Goal: Information Seeking & Learning: Learn about a topic

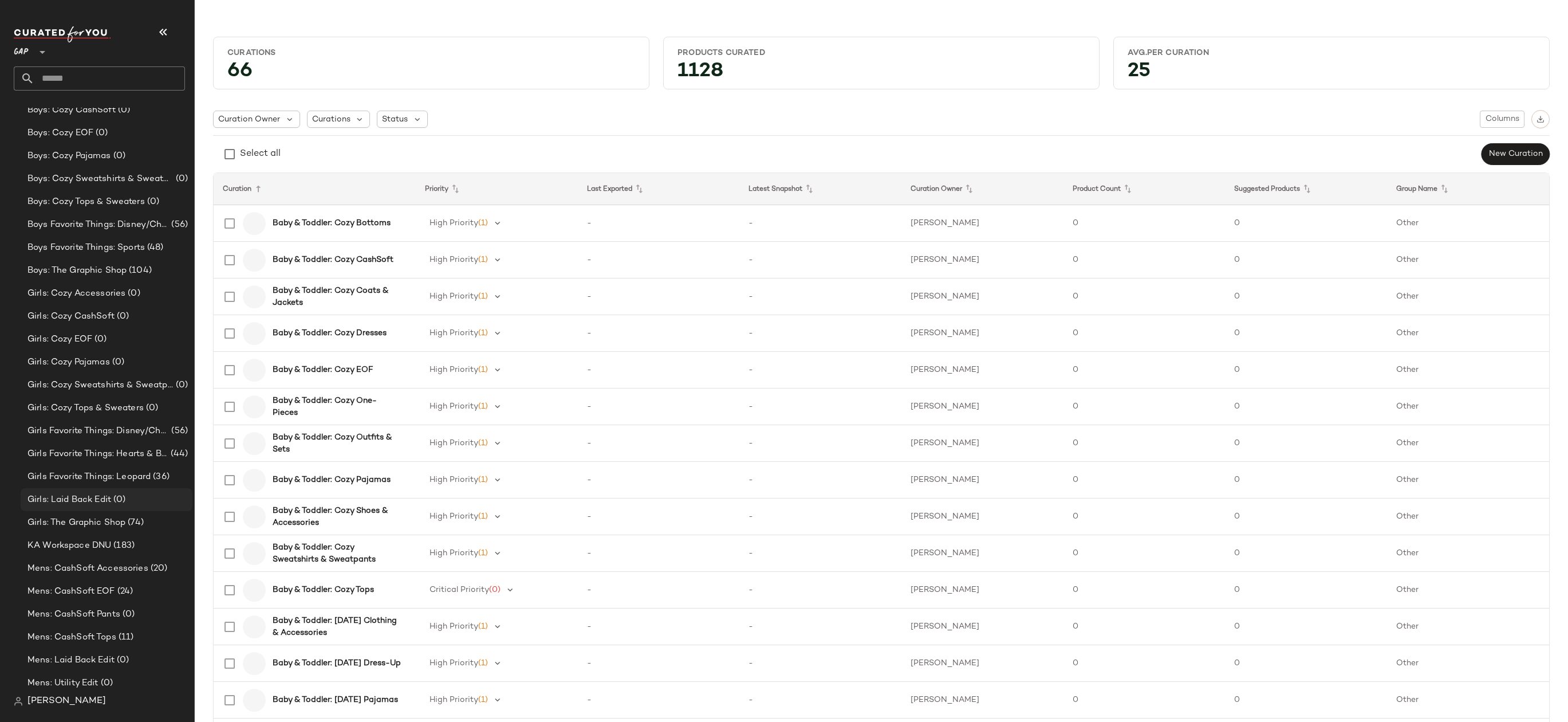
scroll to position [821, 0]
click at [139, 557] on span "Mens: CashSoft Accessories" at bounding box center [88, 558] width 121 height 13
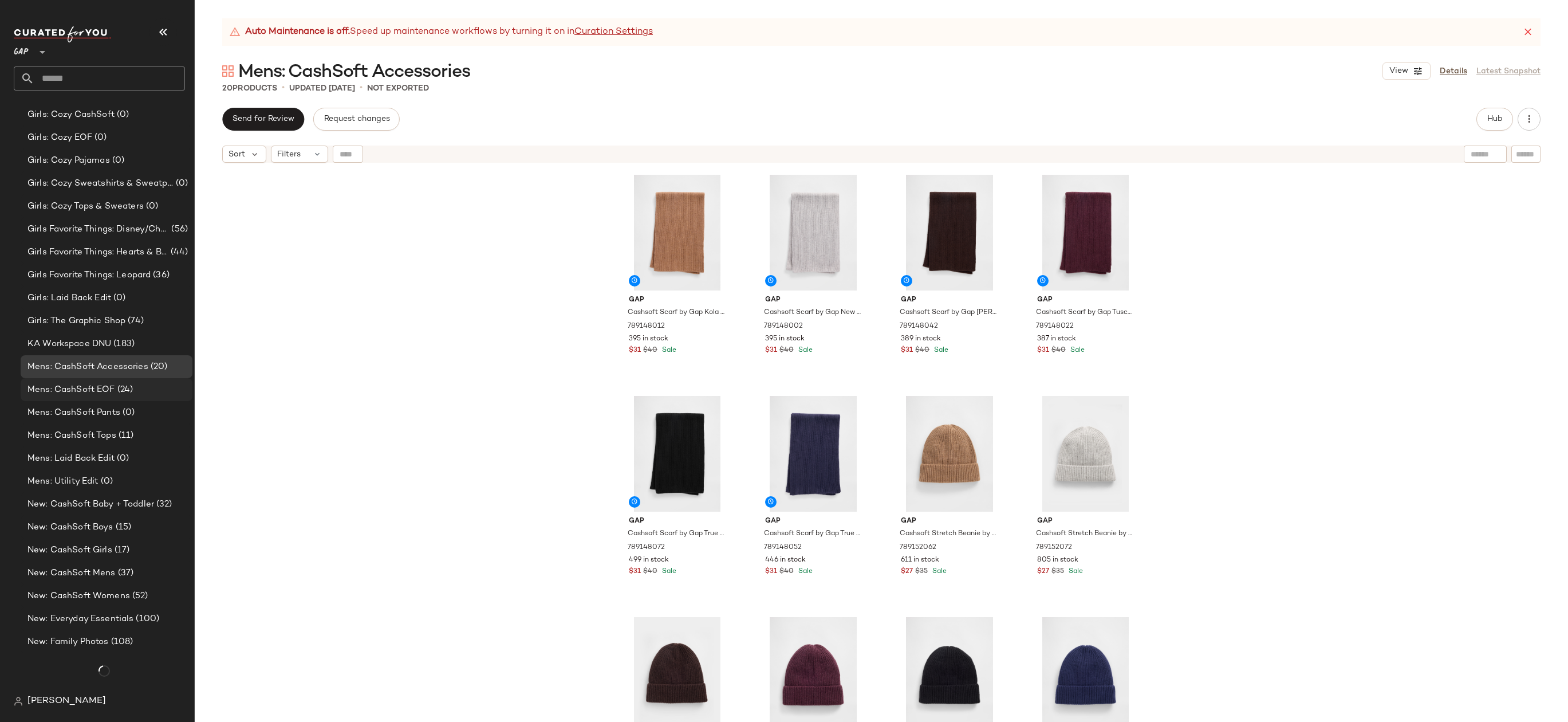
scroll to position [1013, 0]
click at [140, 391] on div "Mens: CashSoft EOF (24)" at bounding box center [105, 389] width 164 height 13
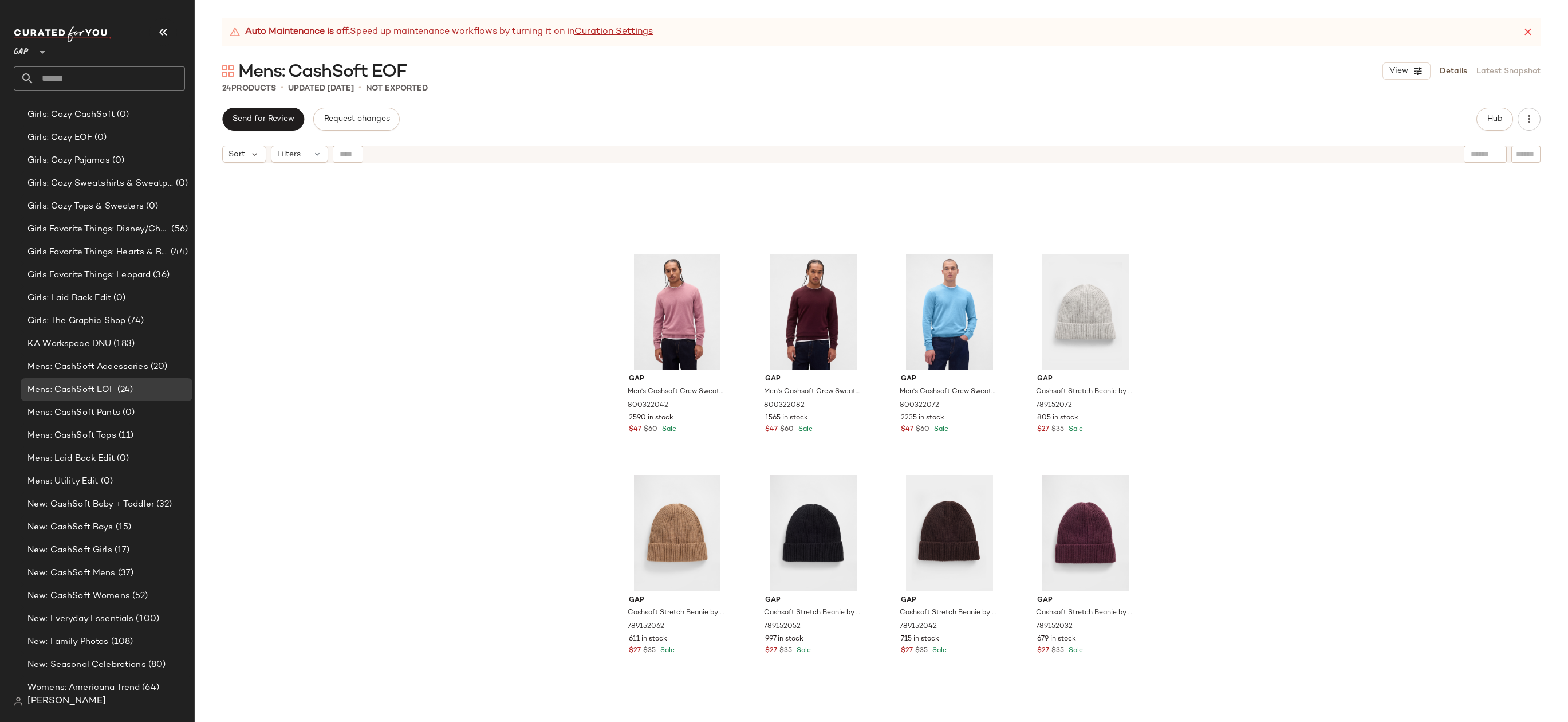
scroll to position [747, 0]
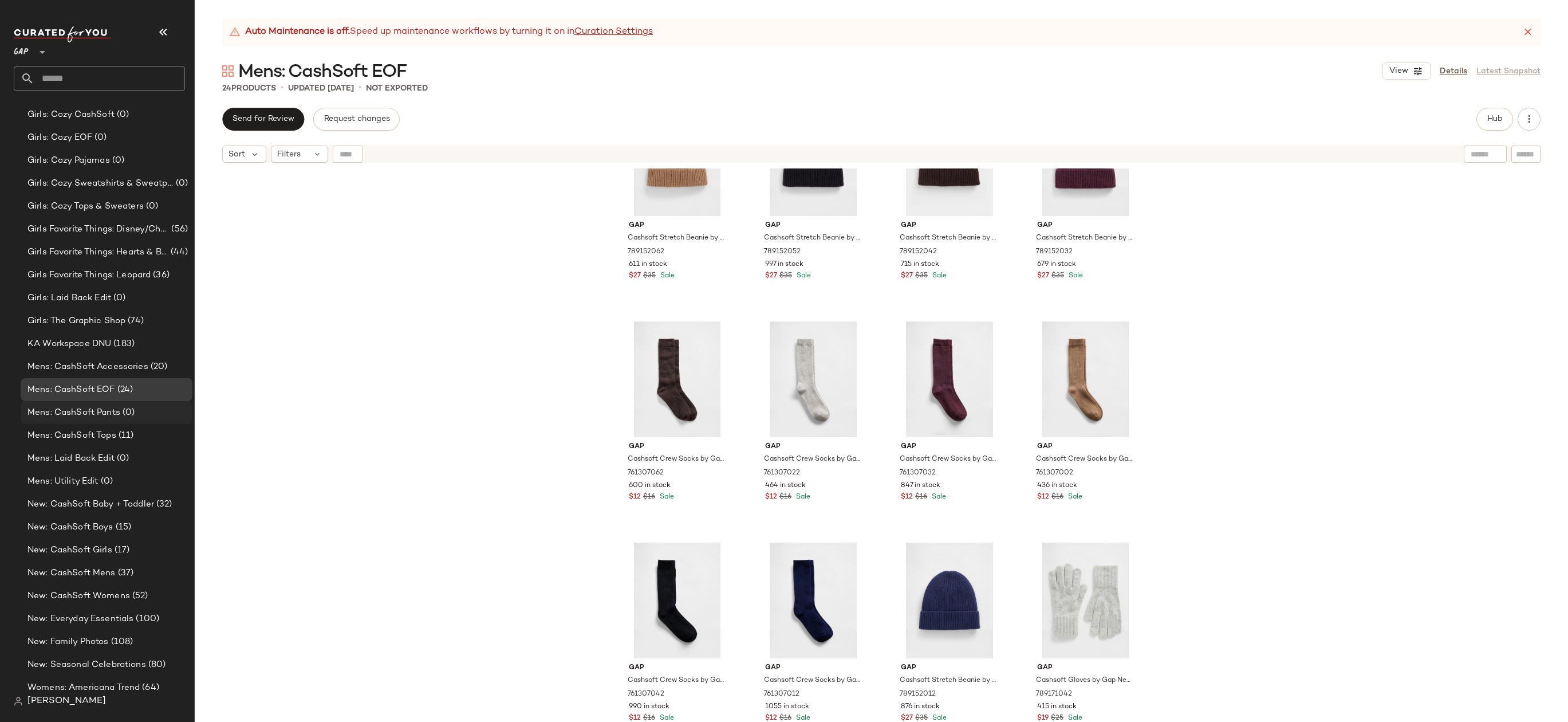
click at [165, 413] on div "Mens: CashSoft Pants (0)" at bounding box center [105, 413] width 164 height 13
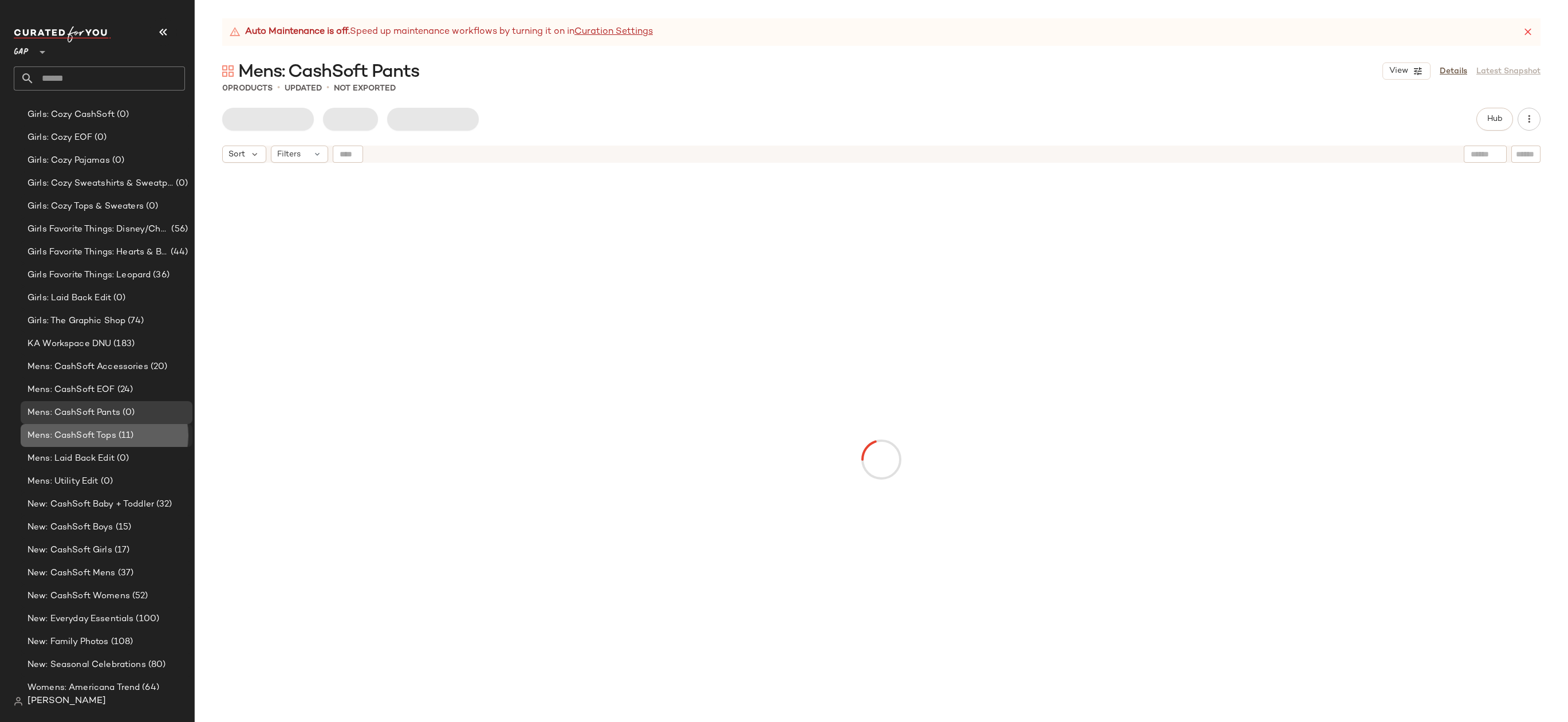
click at [162, 436] on div "Mens: CashSoft Tops (11)" at bounding box center [105, 435] width 164 height 13
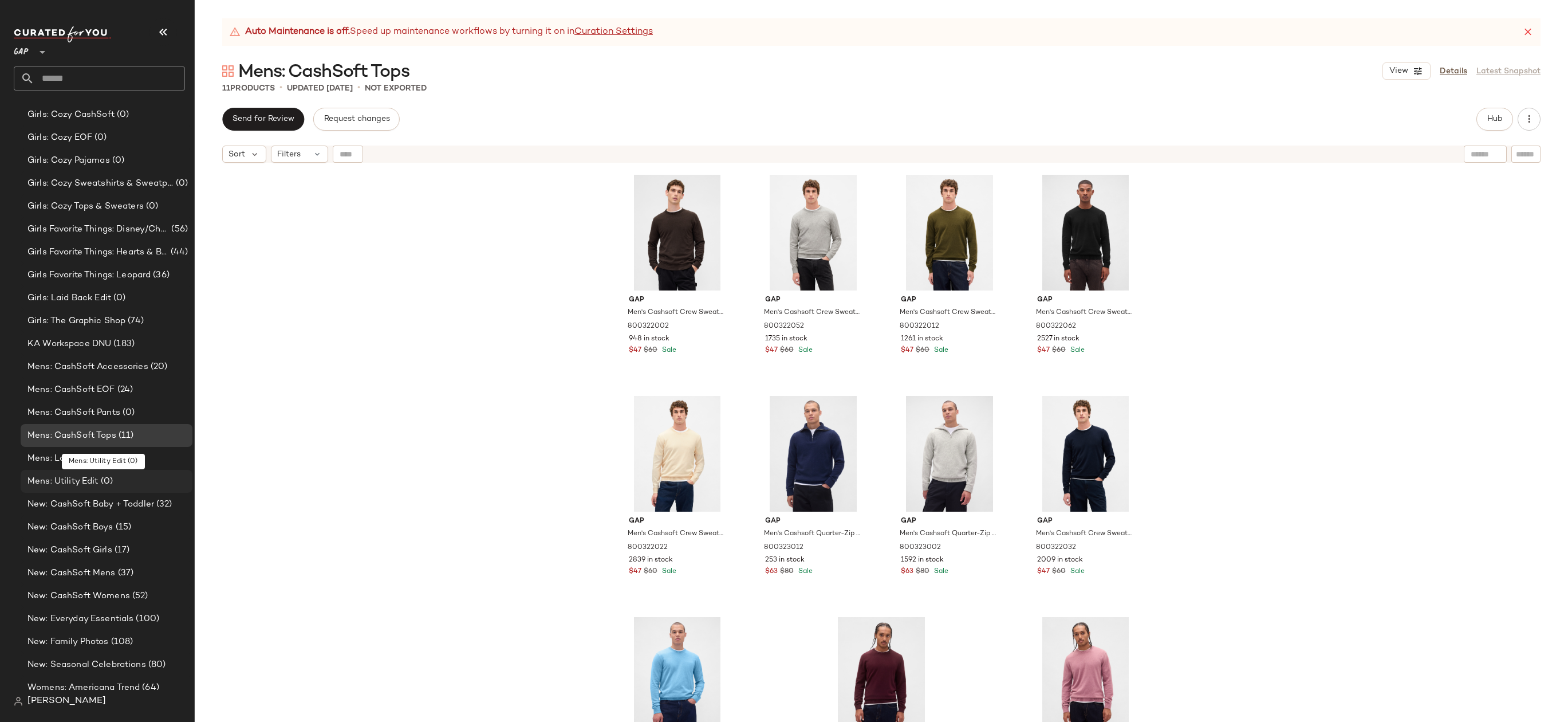
scroll to position [1128, 0]
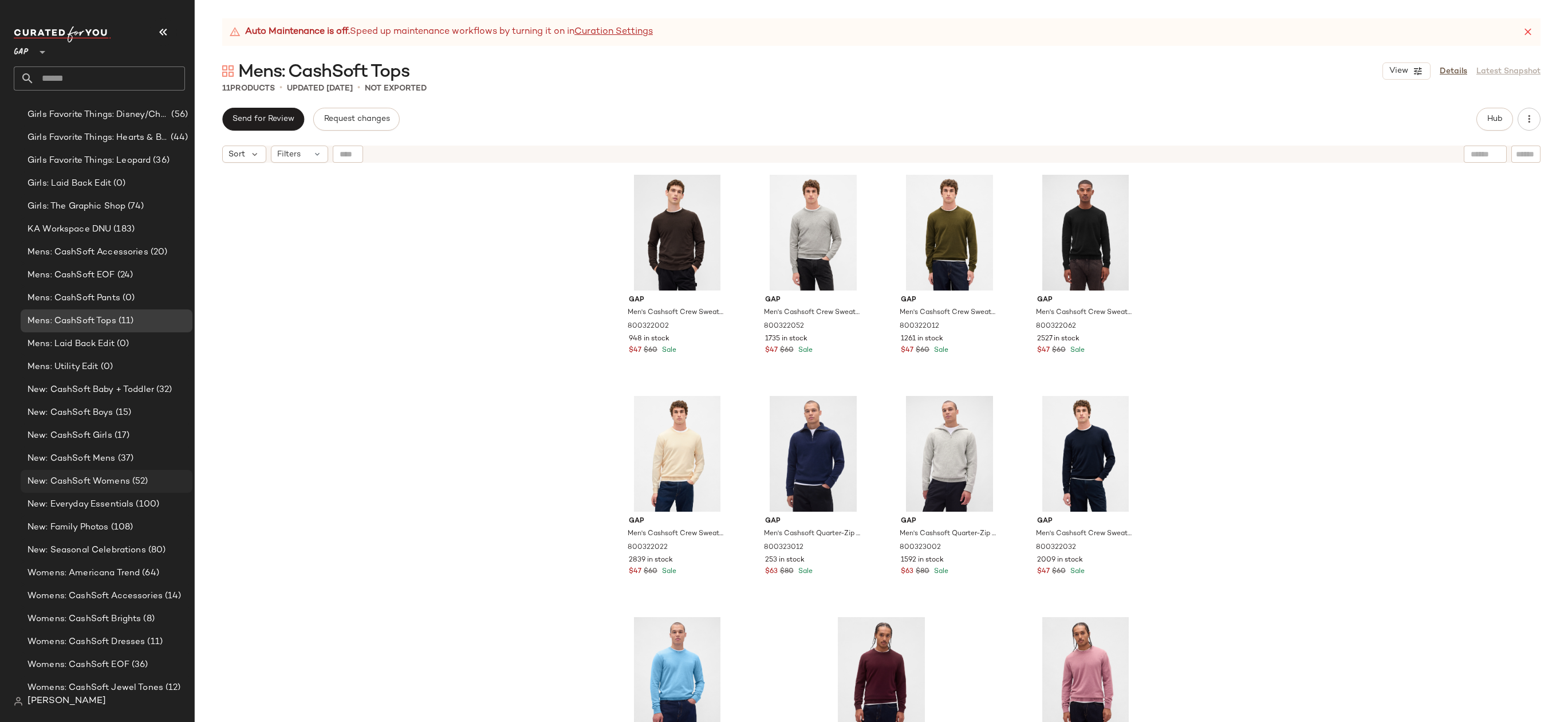
click at [158, 483] on div "New: CashSoft Womens (52)" at bounding box center [105, 481] width 164 height 13
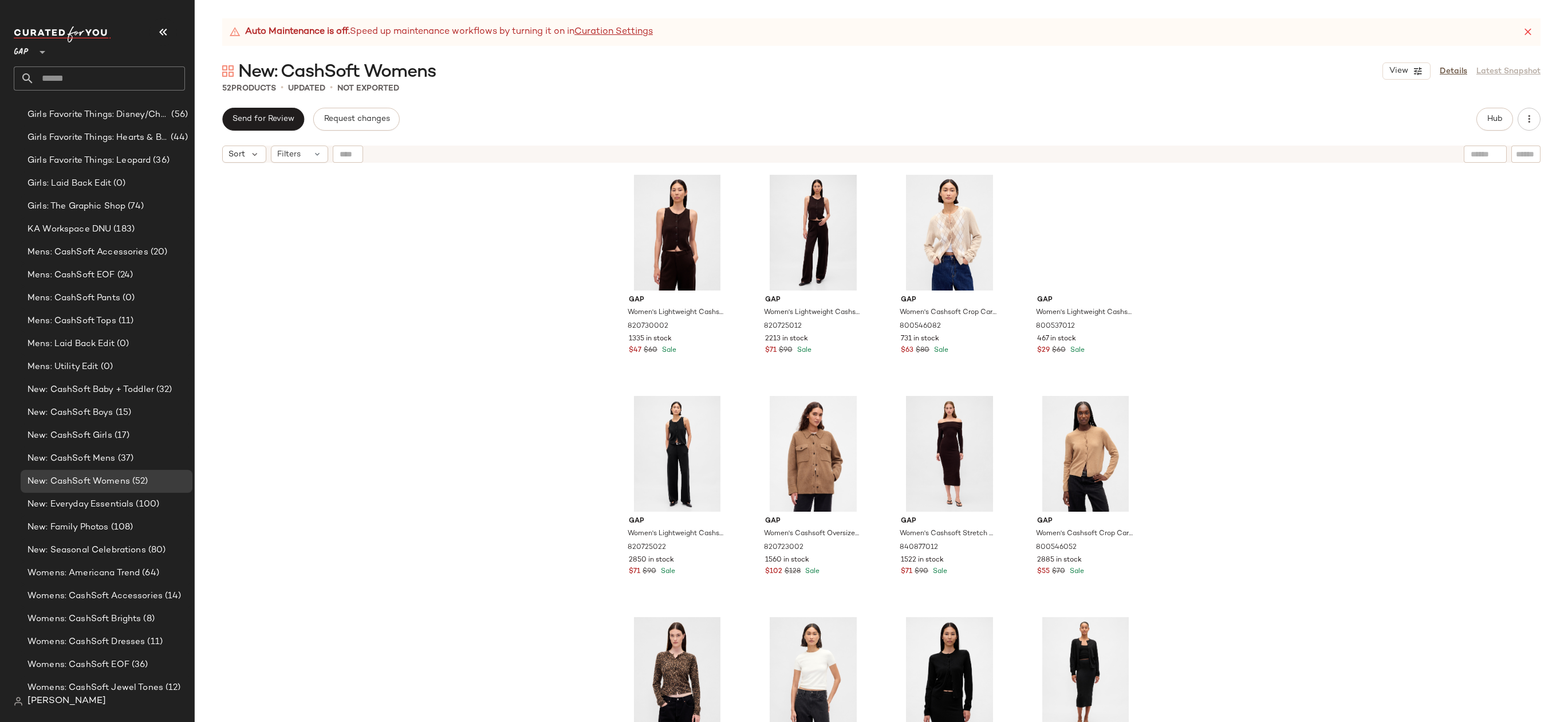
scroll to position [12, 0]
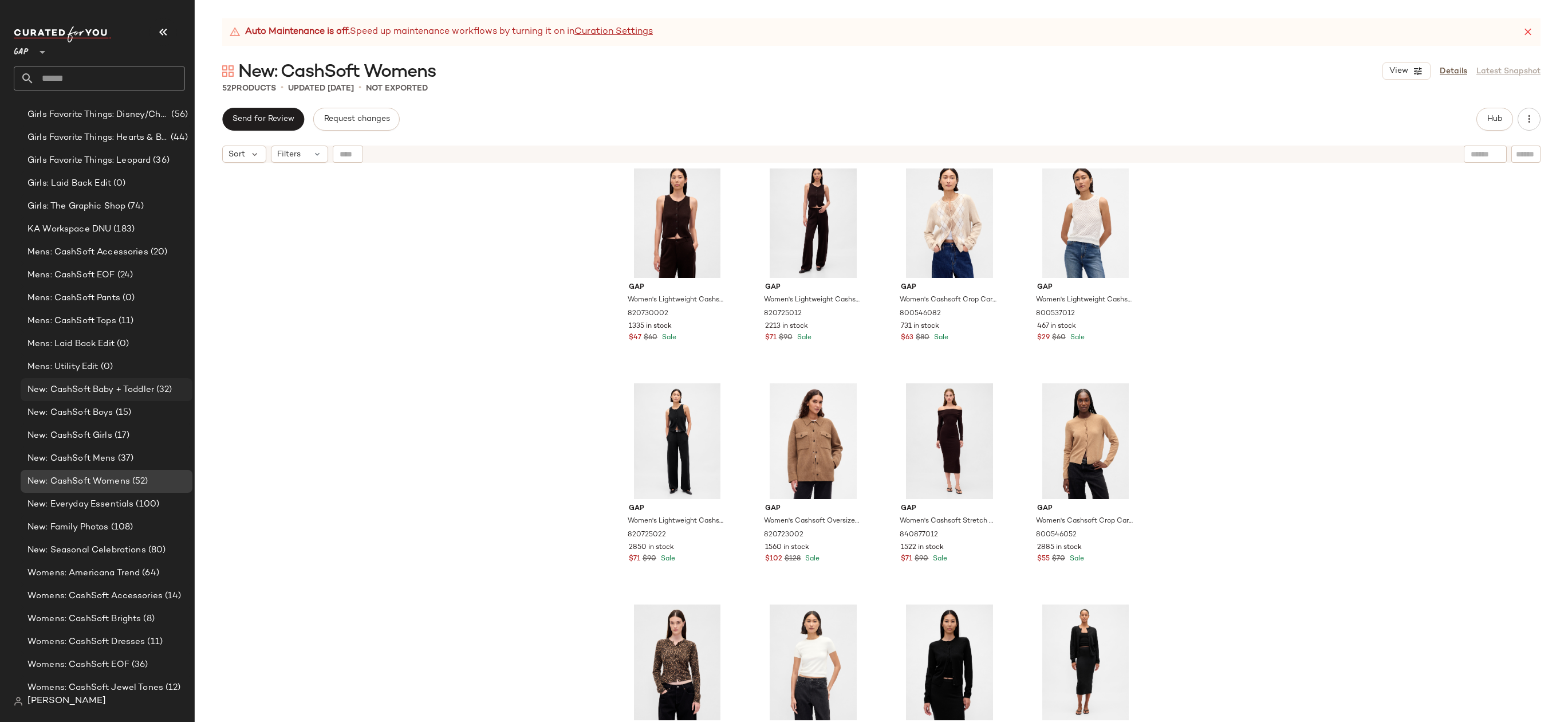
click at [160, 386] on span "(32)" at bounding box center [163, 389] width 18 height 13
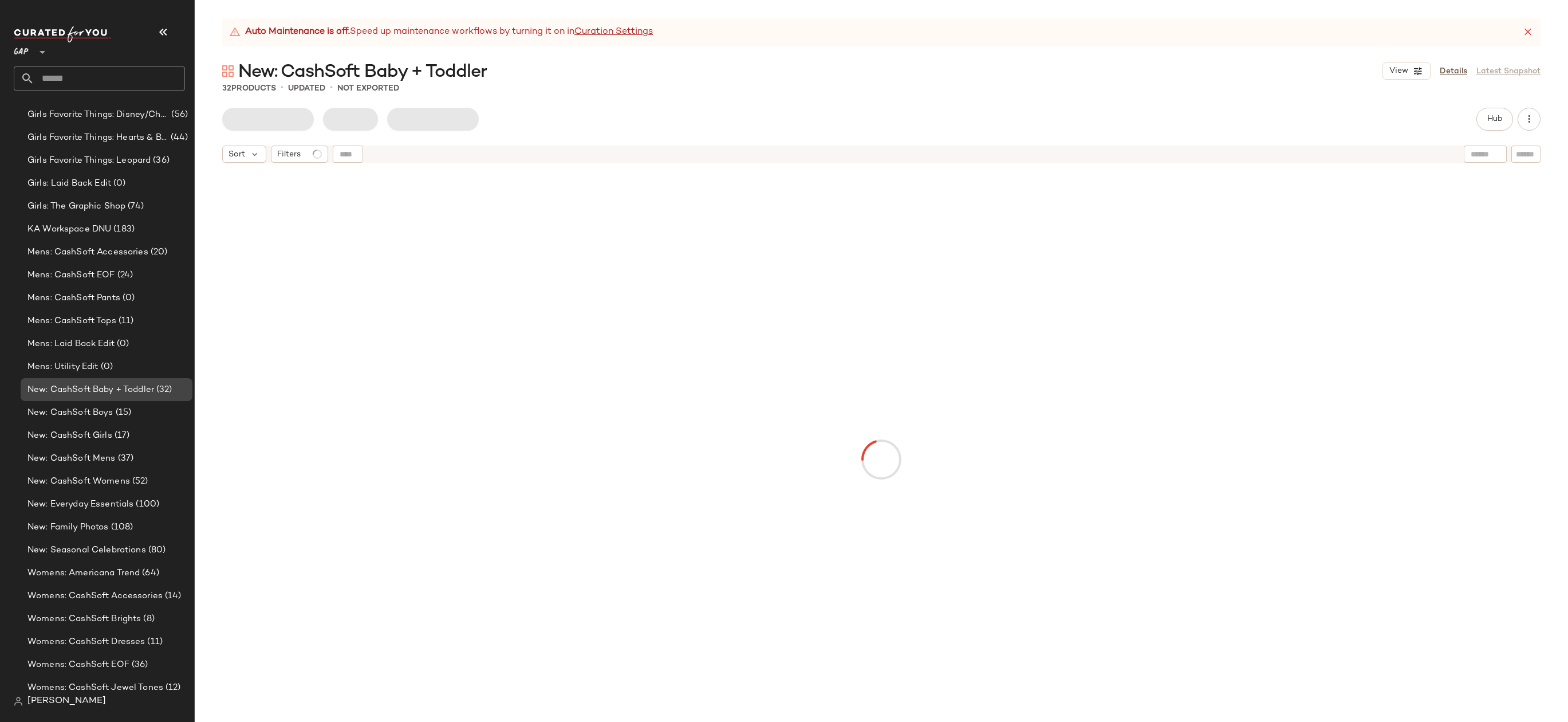
click at [168, 385] on span "(32)" at bounding box center [163, 389] width 18 height 13
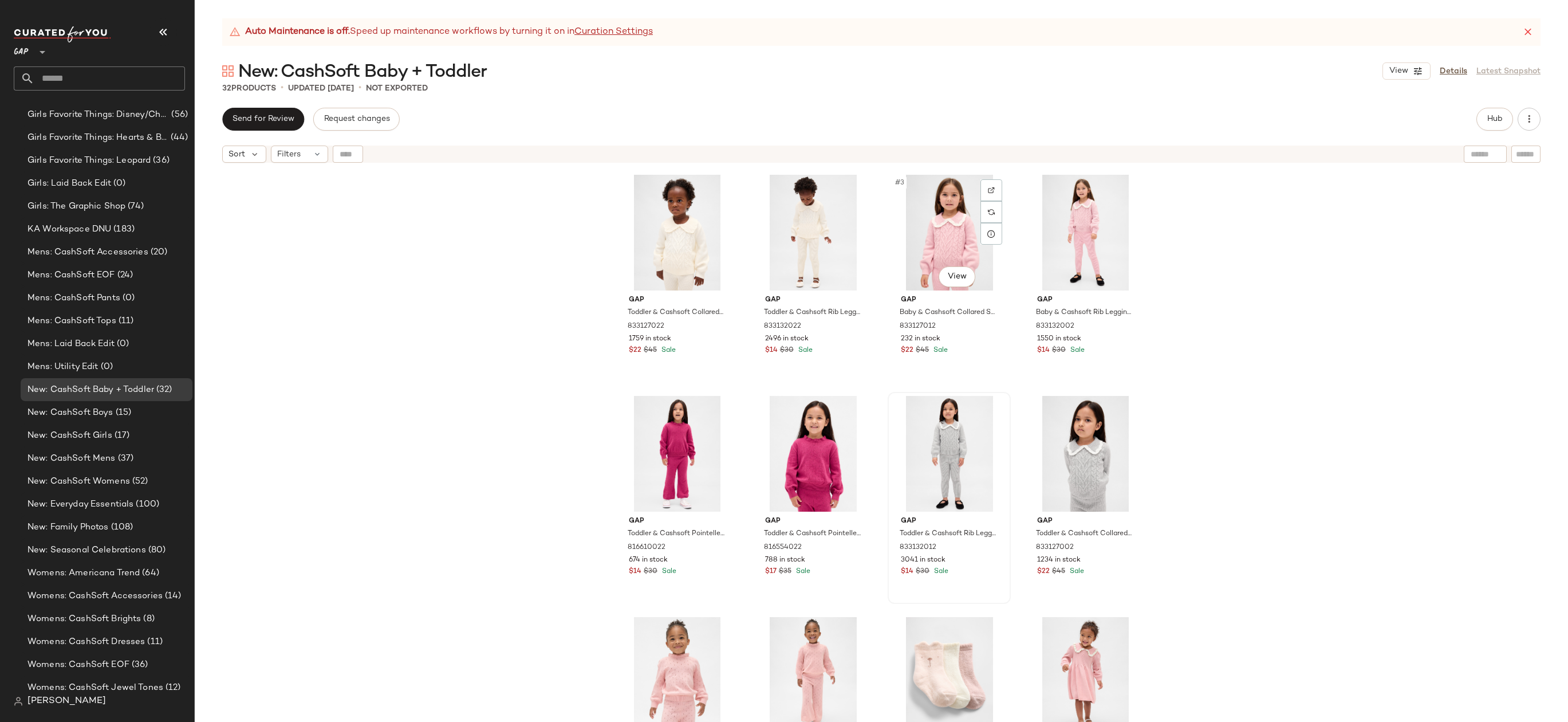
scroll to position [234, 0]
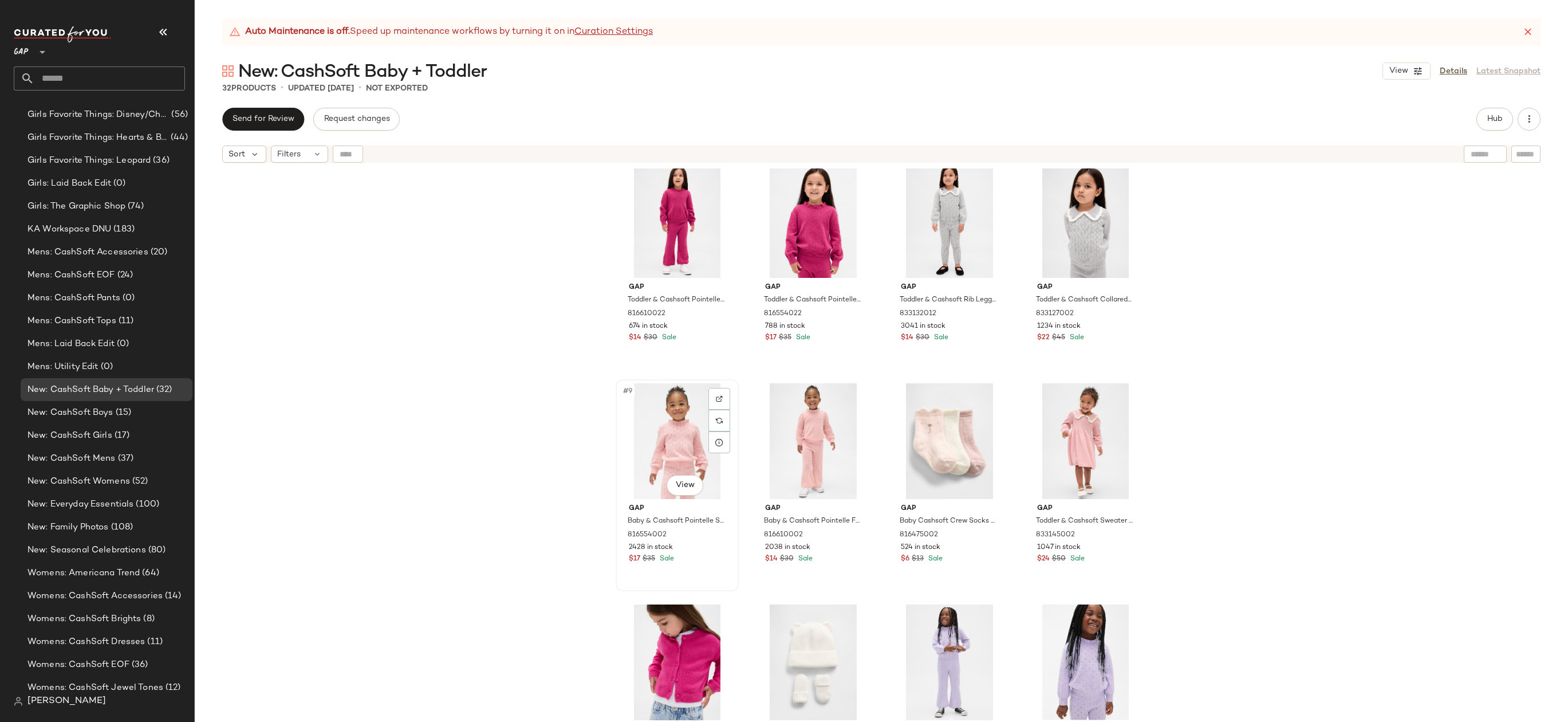
click at [680, 447] on div "#9 View" at bounding box center [677, 441] width 115 height 115
click at [1099, 411] on div "#12 View" at bounding box center [1086, 441] width 115 height 115
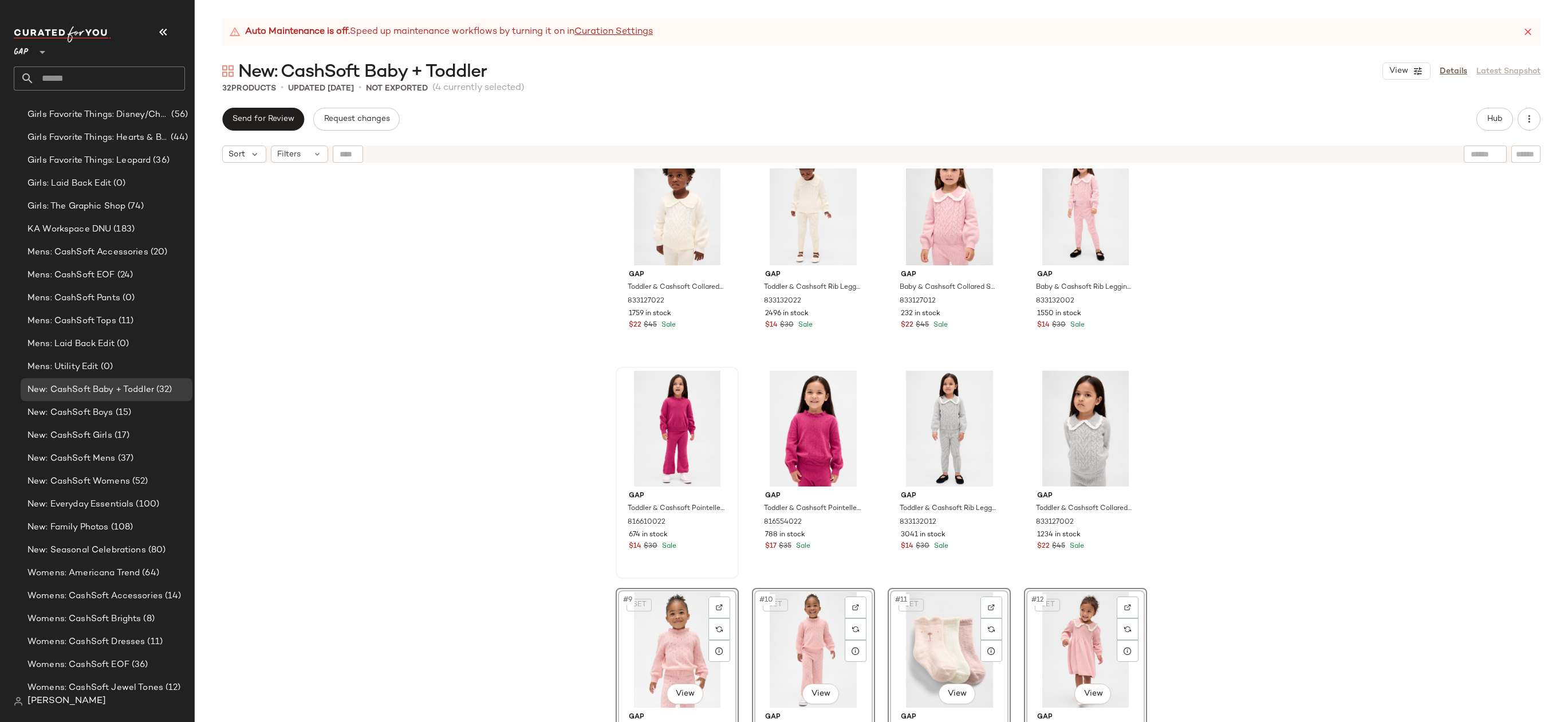
scroll to position [3, 0]
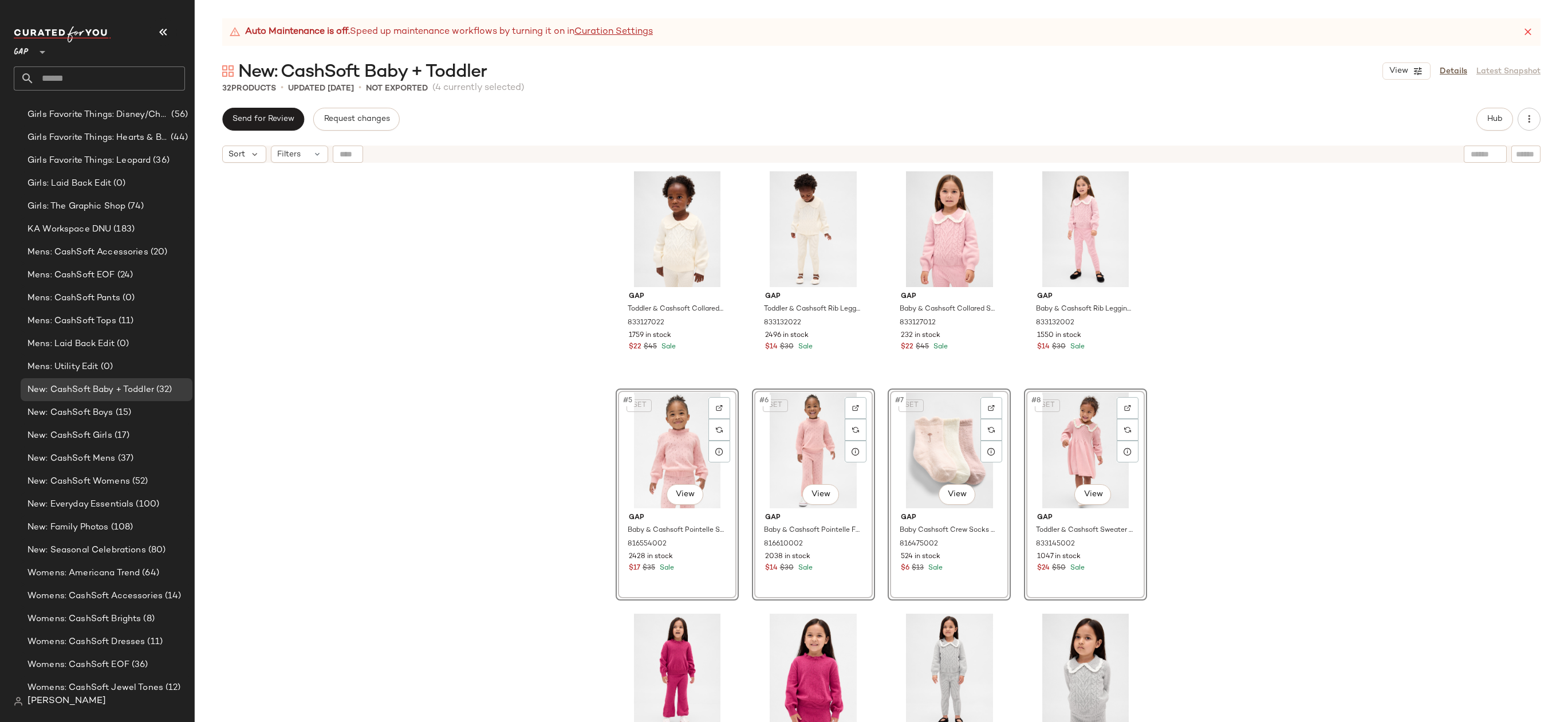
click at [1251, 386] on div "Gap Toddler & Cashsoft Collared Sweater by Gap Ivory Frost Size 12-18 M 8331270…" at bounding box center [881, 460] width 1373 height 582
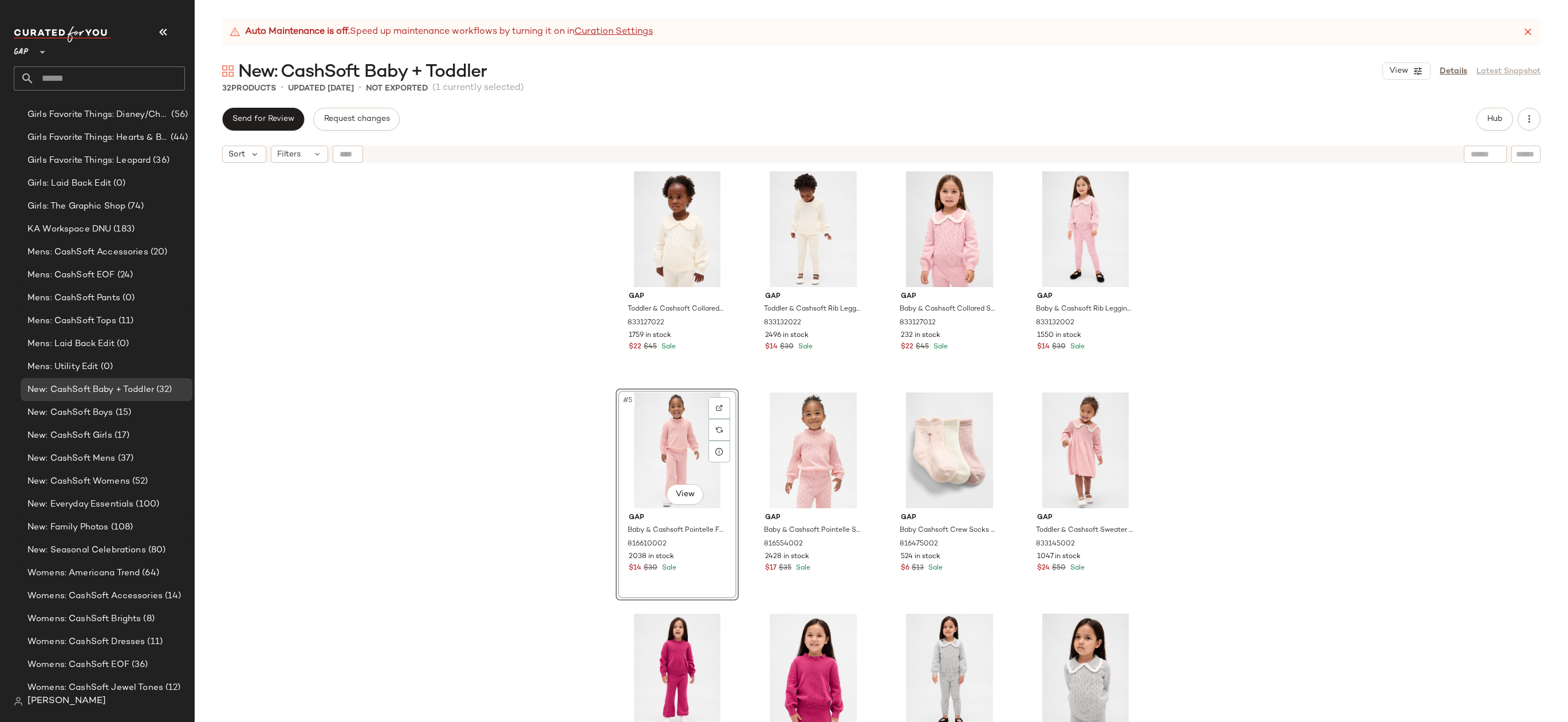
click at [1251, 403] on div "Gap Toddler & Cashsoft Collared Sweater by Gap Ivory Frost Size 12-18 M 8331270…" at bounding box center [881, 460] width 1373 height 582
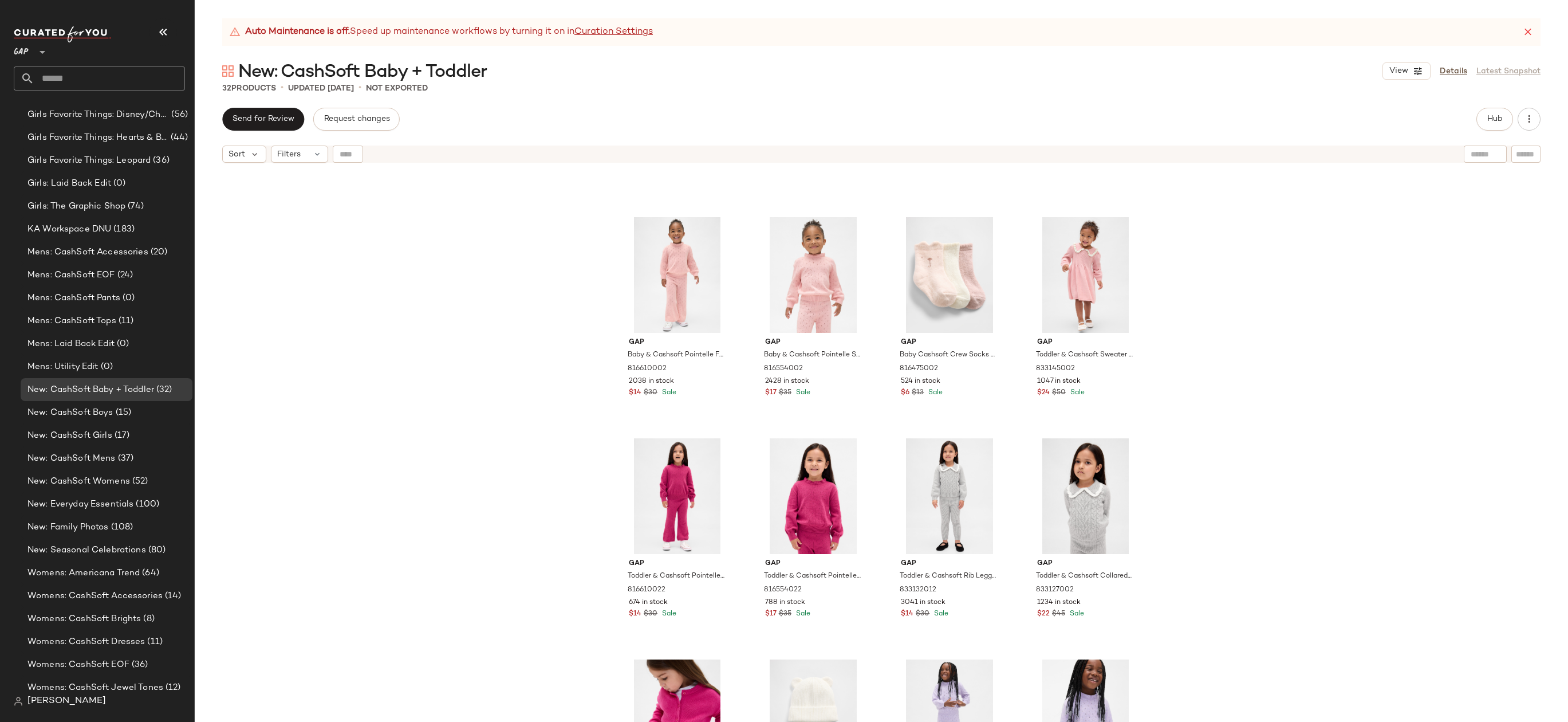
scroll to position [297, 0]
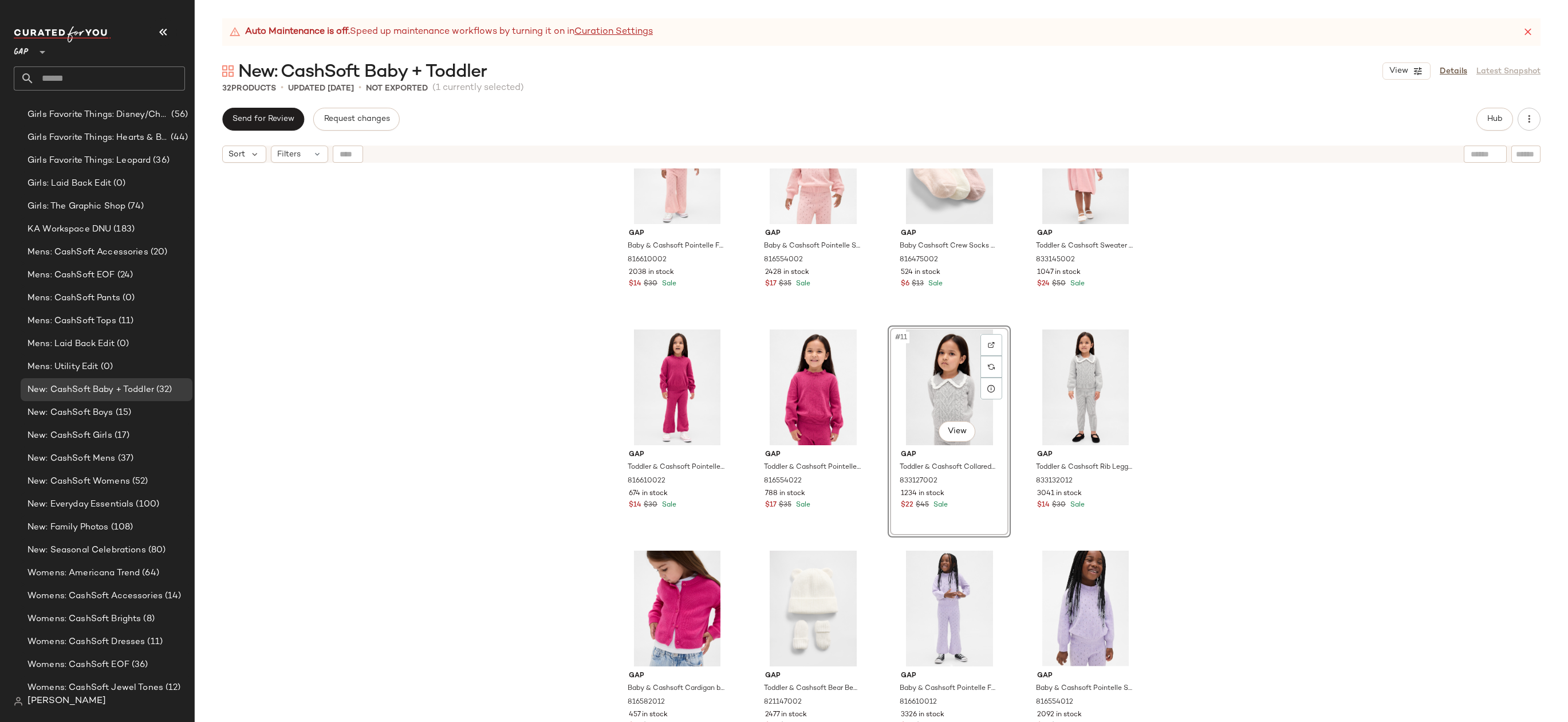
click at [1202, 386] on div "Gap Baby & Cashsoft Pointelle Flare Pants by Gap Pure Pink Size 6-12 M 81661000…" at bounding box center [881, 460] width 1373 height 582
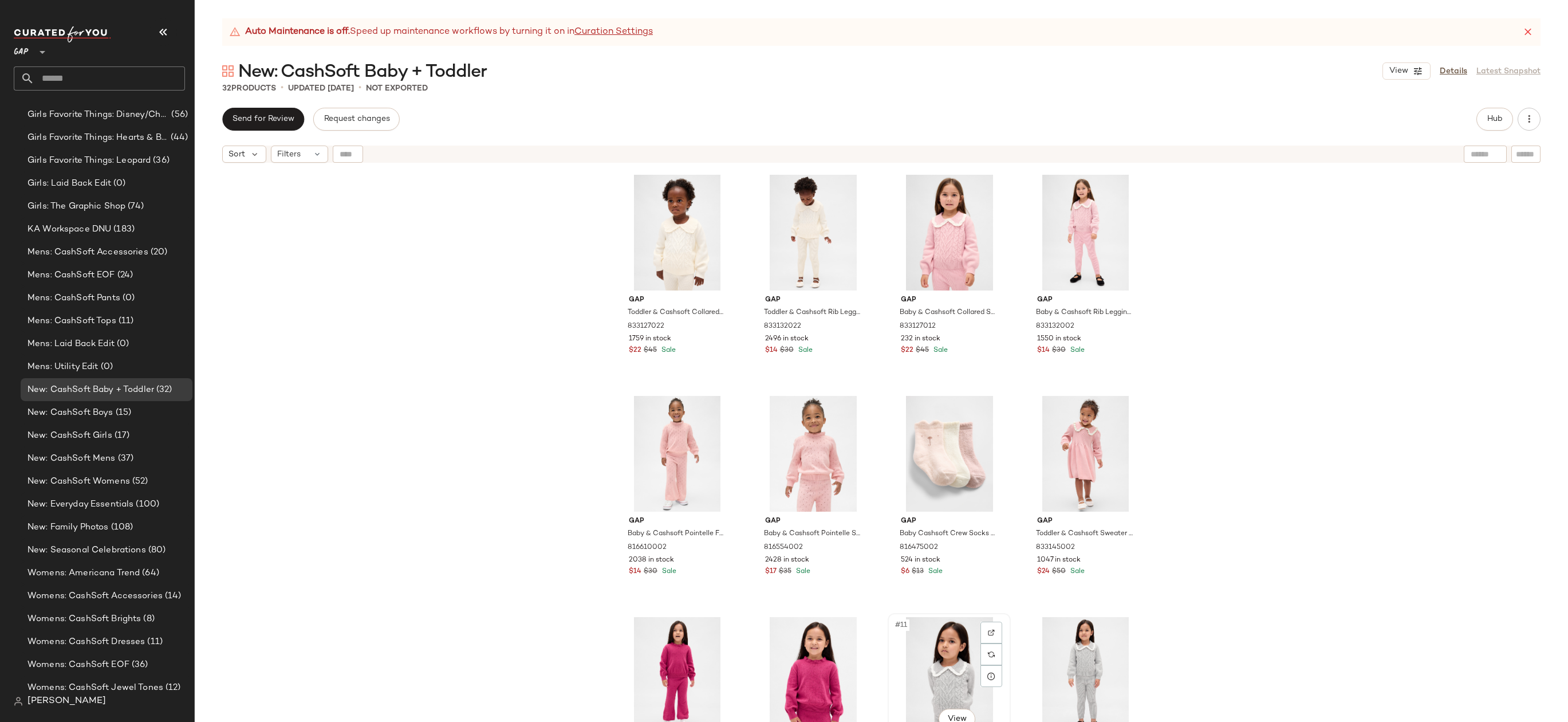
scroll to position [1, 0]
drag, startPoint x: 944, startPoint y: 651, endPoint x: 936, endPoint y: 644, distance: 10.6
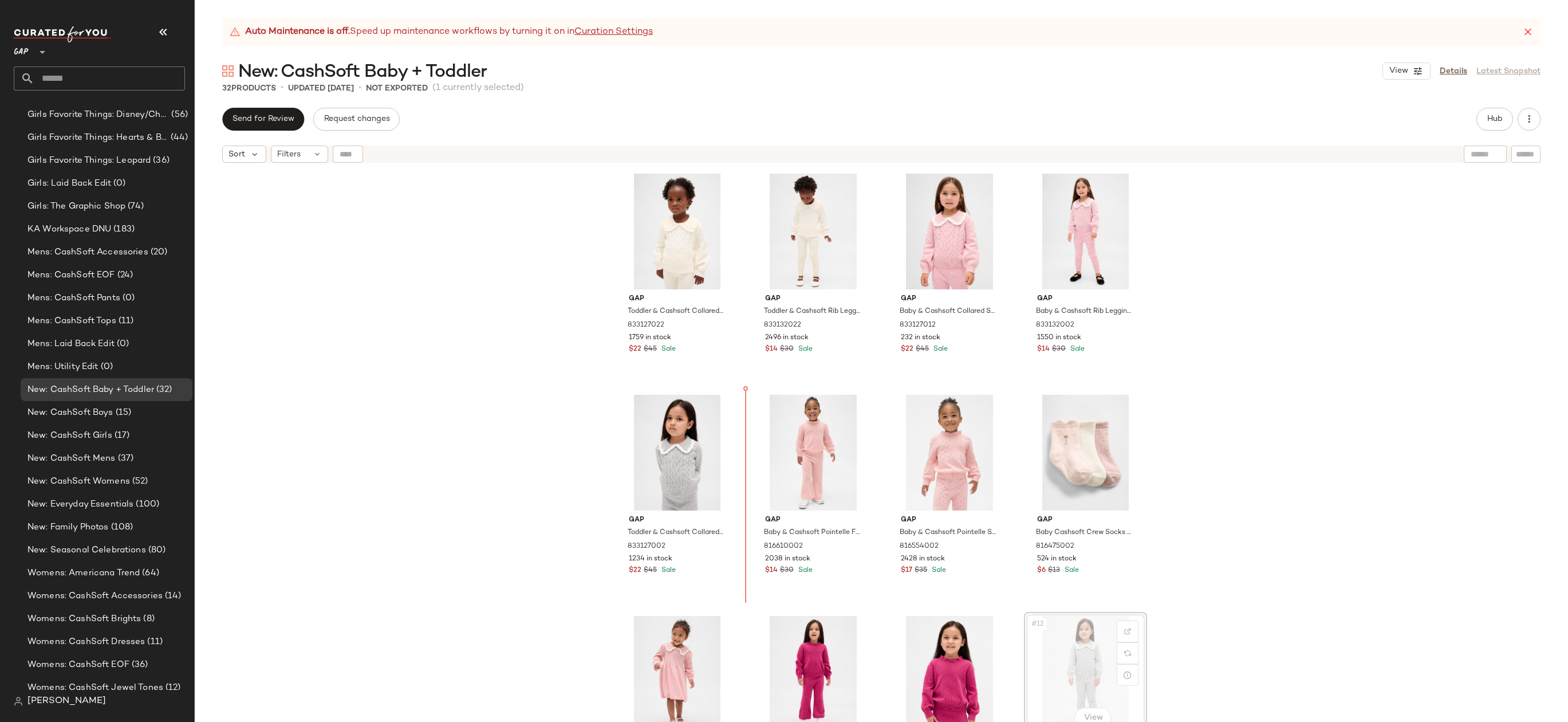
drag, startPoint x: 1067, startPoint y: 664, endPoint x: 1043, endPoint y: 655, distance: 25.6
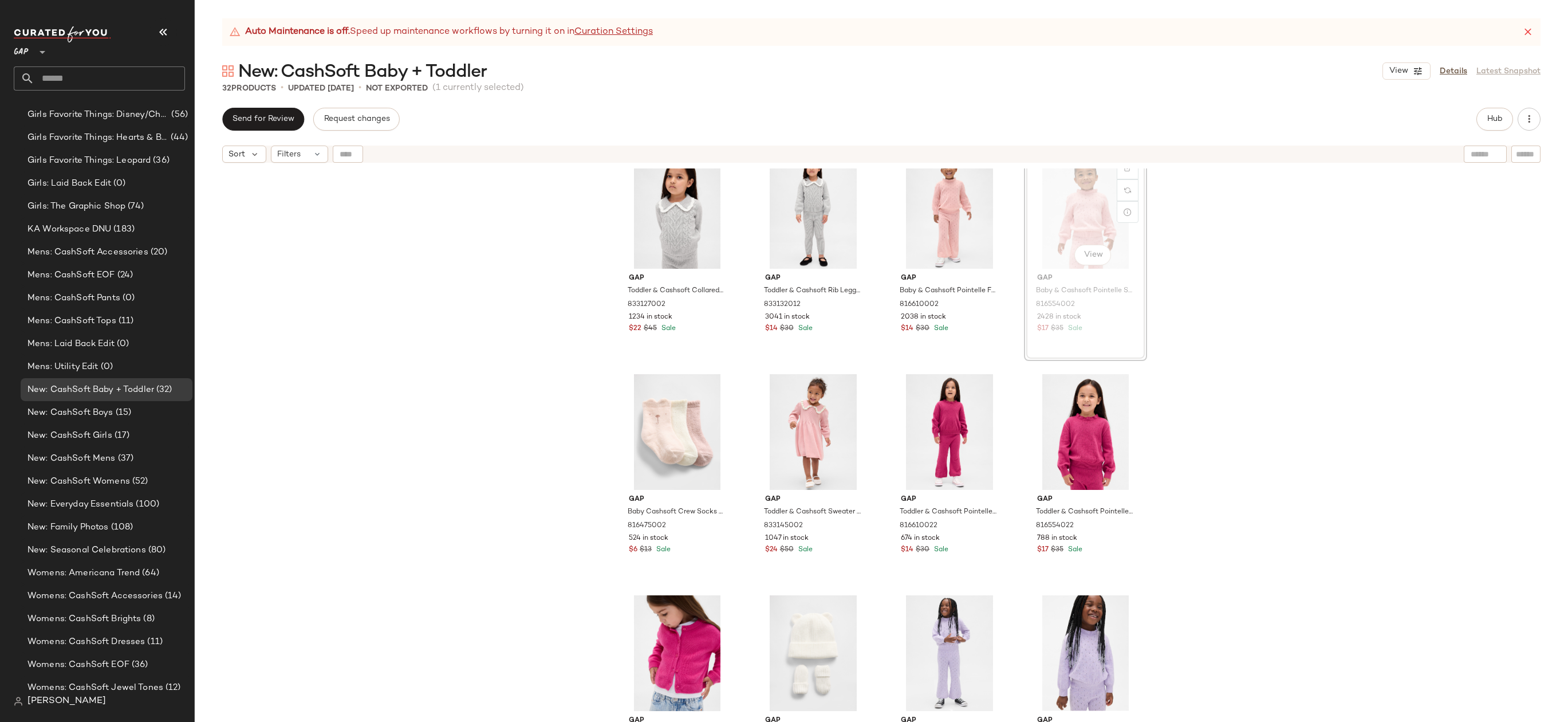
scroll to position [241, 0]
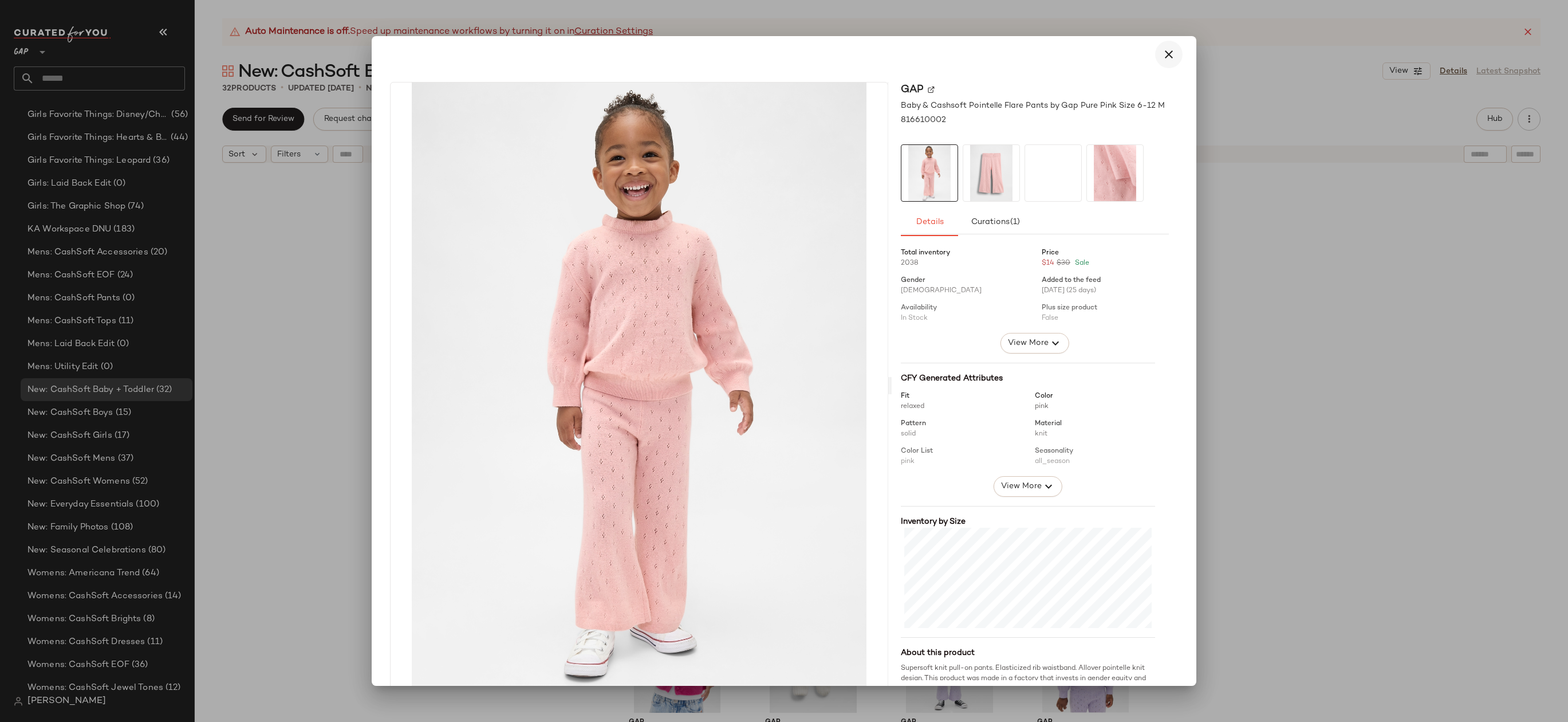
click at [1163, 49] on icon "button" at bounding box center [1169, 55] width 14 height 14
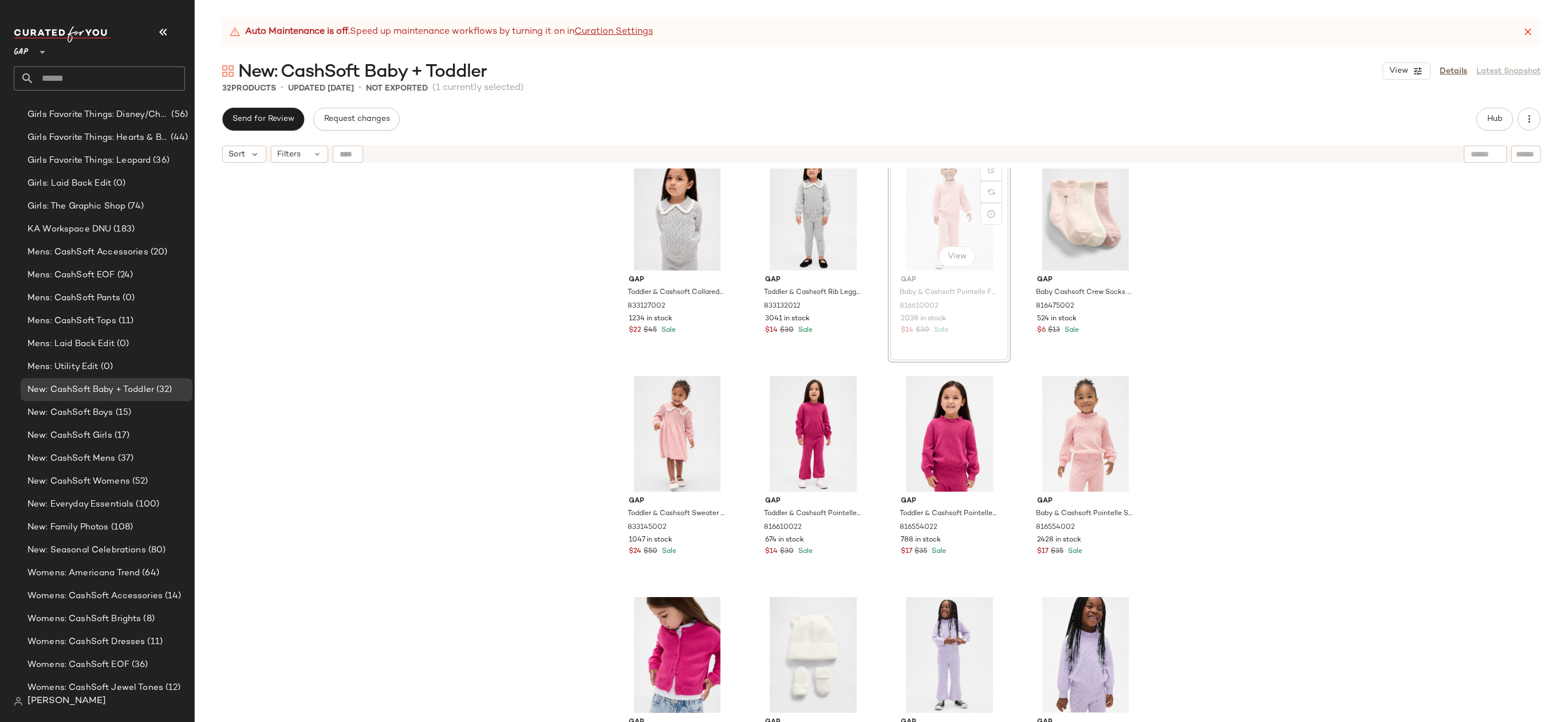
scroll to position [238, 0]
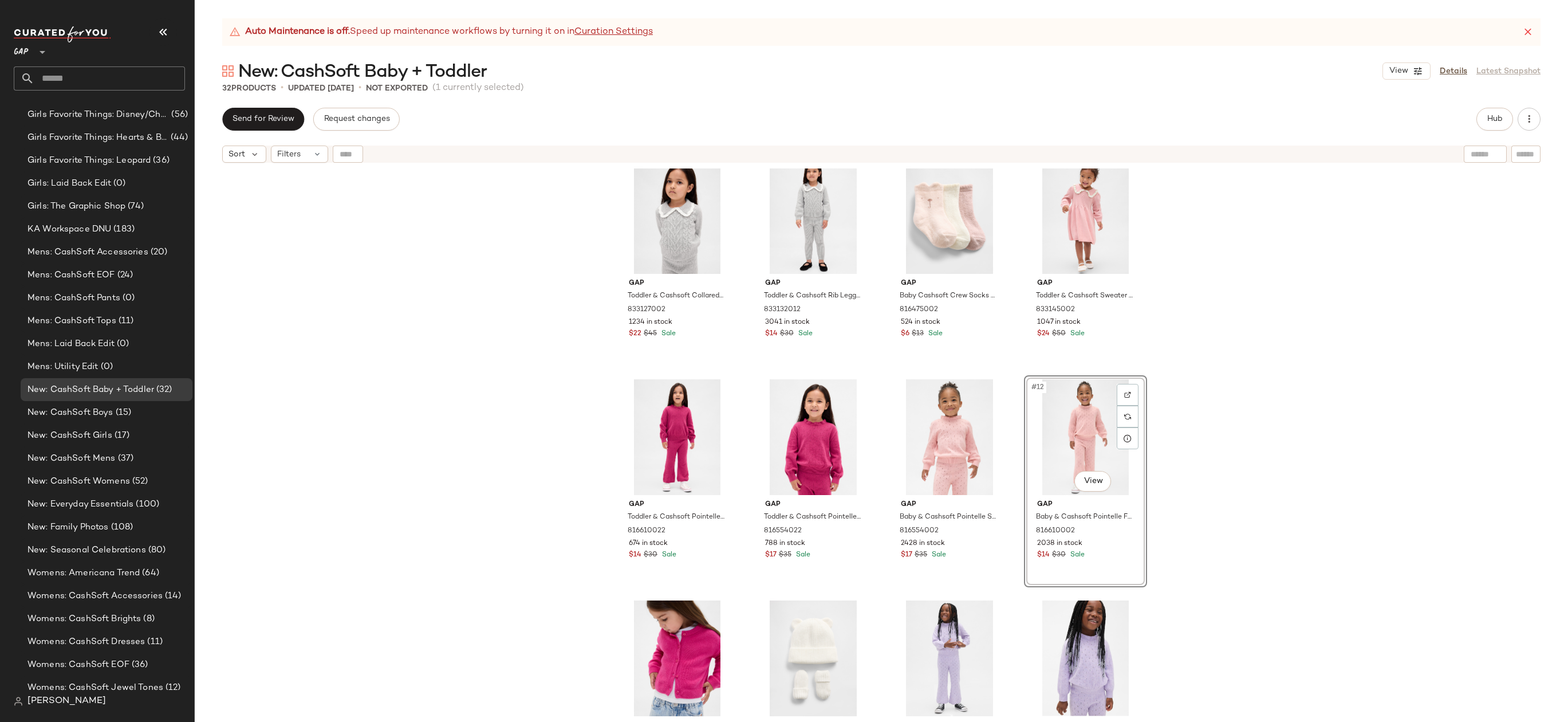
click at [1198, 428] on div "Gap Toddler & Cashsoft Collared Sweater by Gap Ivory Frost Size 12-18 M 8331270…" at bounding box center [881, 460] width 1373 height 582
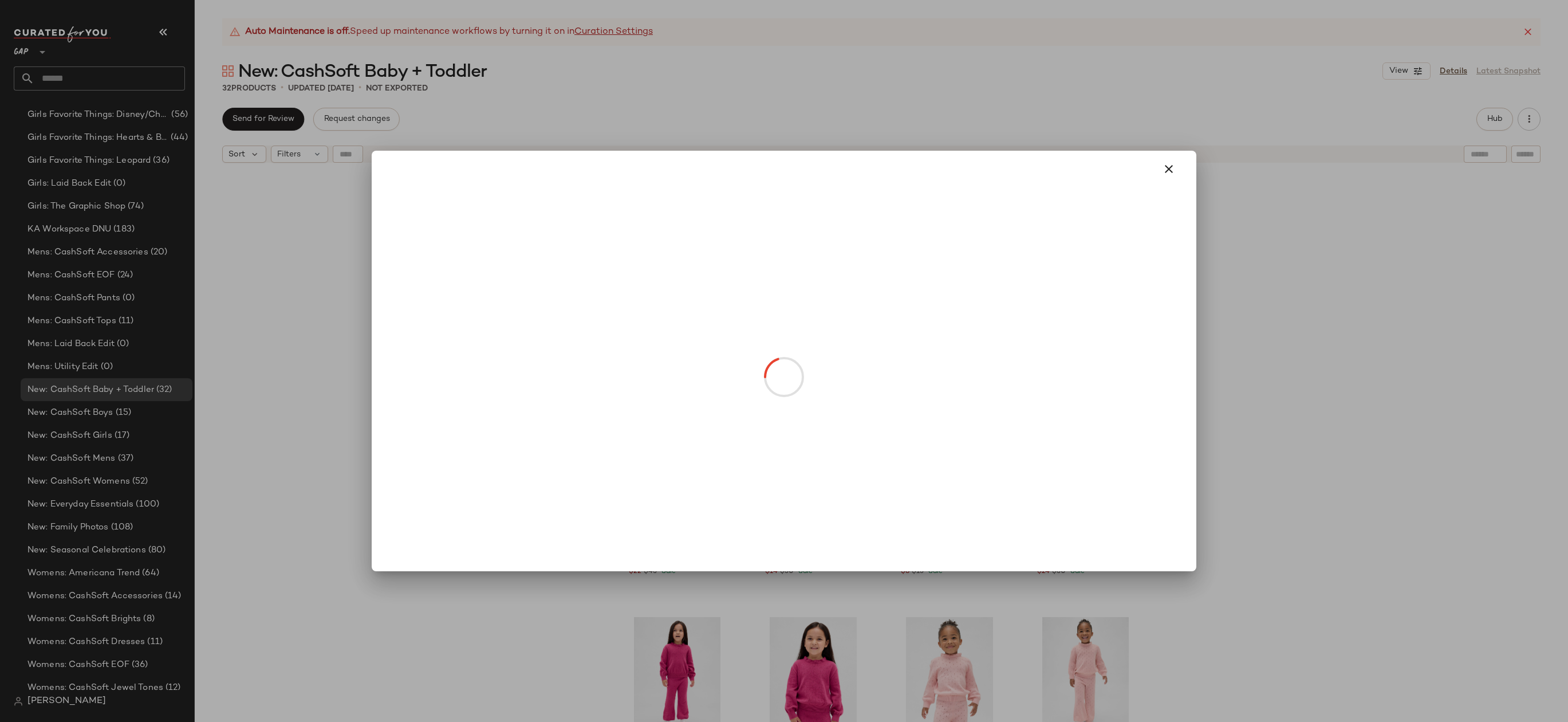
drag, startPoint x: 1103, startPoint y: 279, endPoint x: 923, endPoint y: 279, distance: 180.0
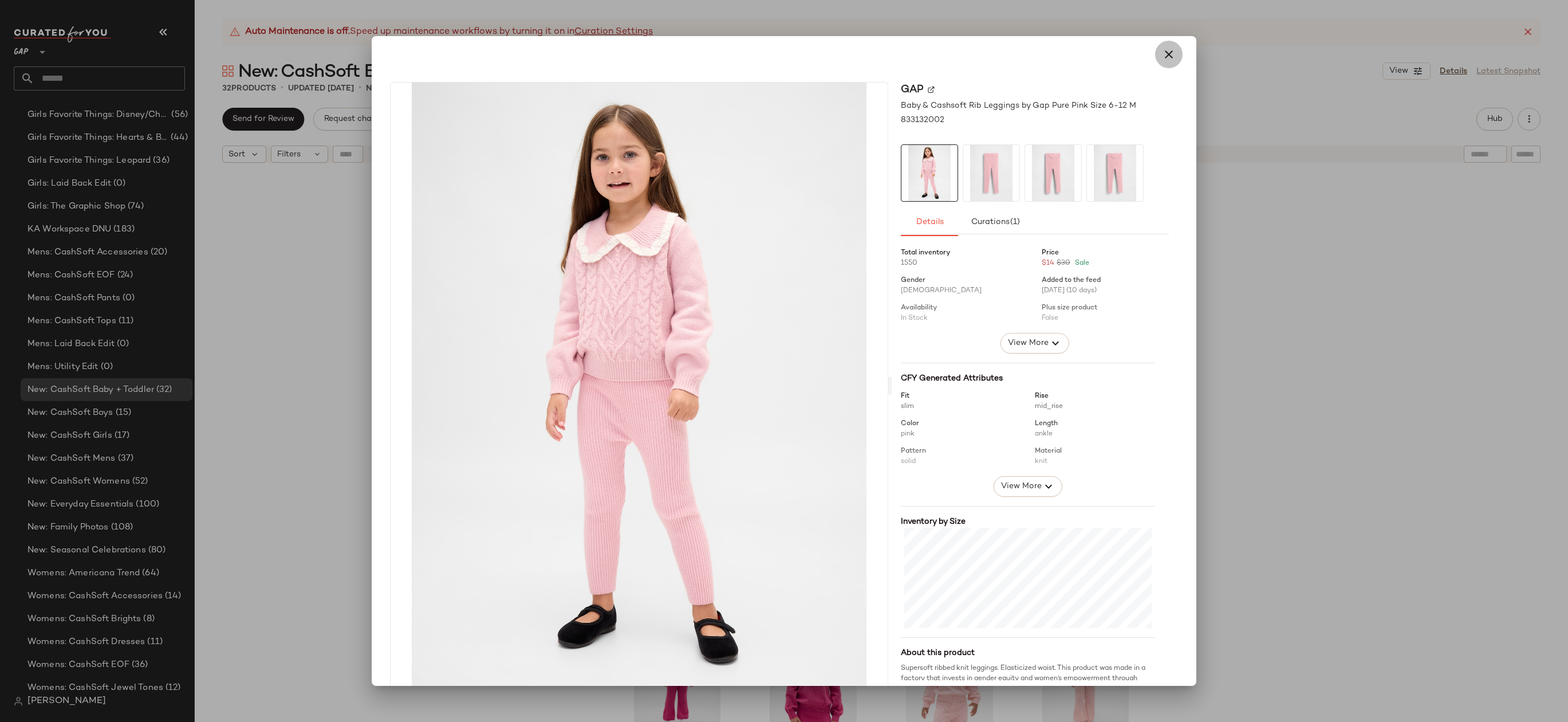
click at [1168, 48] on icon "button" at bounding box center [1169, 55] width 14 height 14
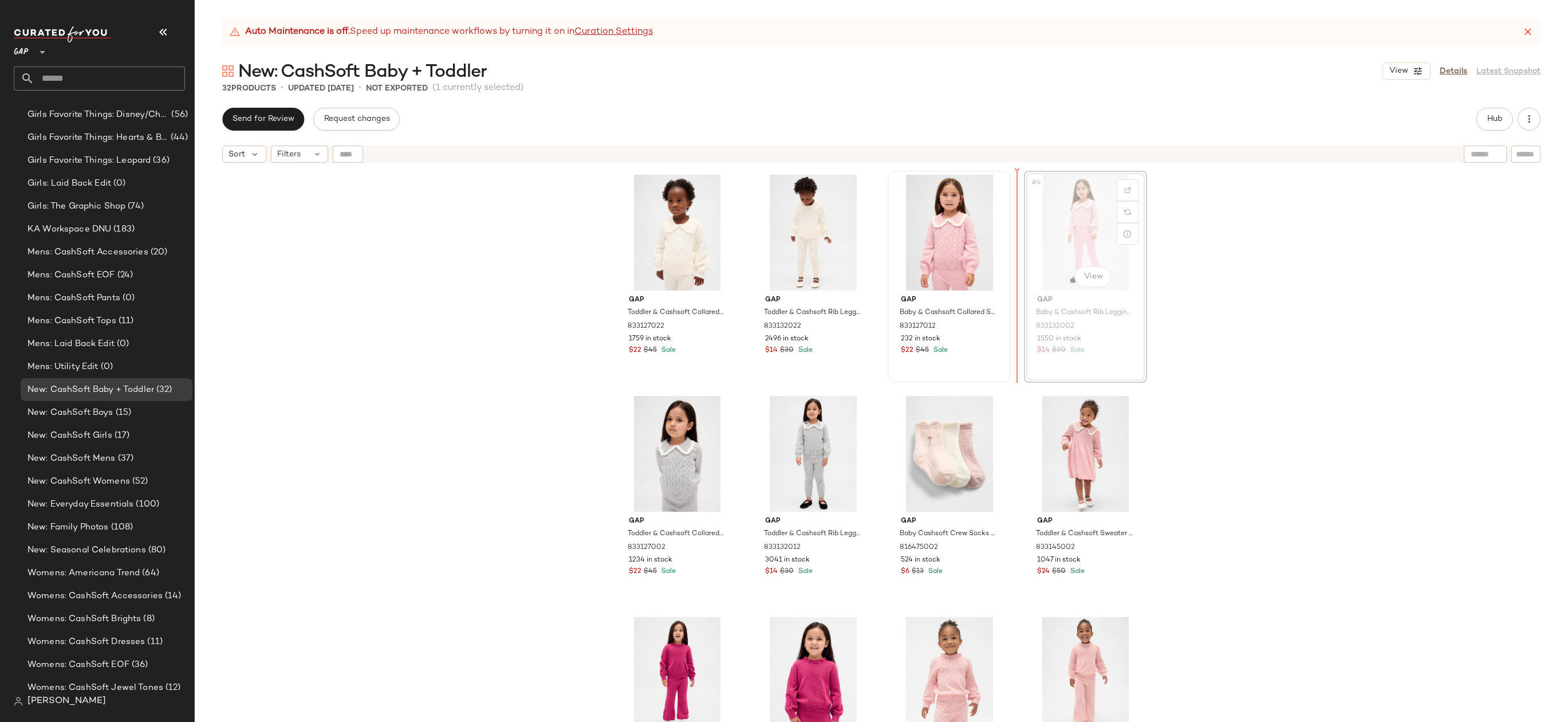
drag, startPoint x: 1086, startPoint y: 220, endPoint x: 926, endPoint y: 226, distance: 160.1
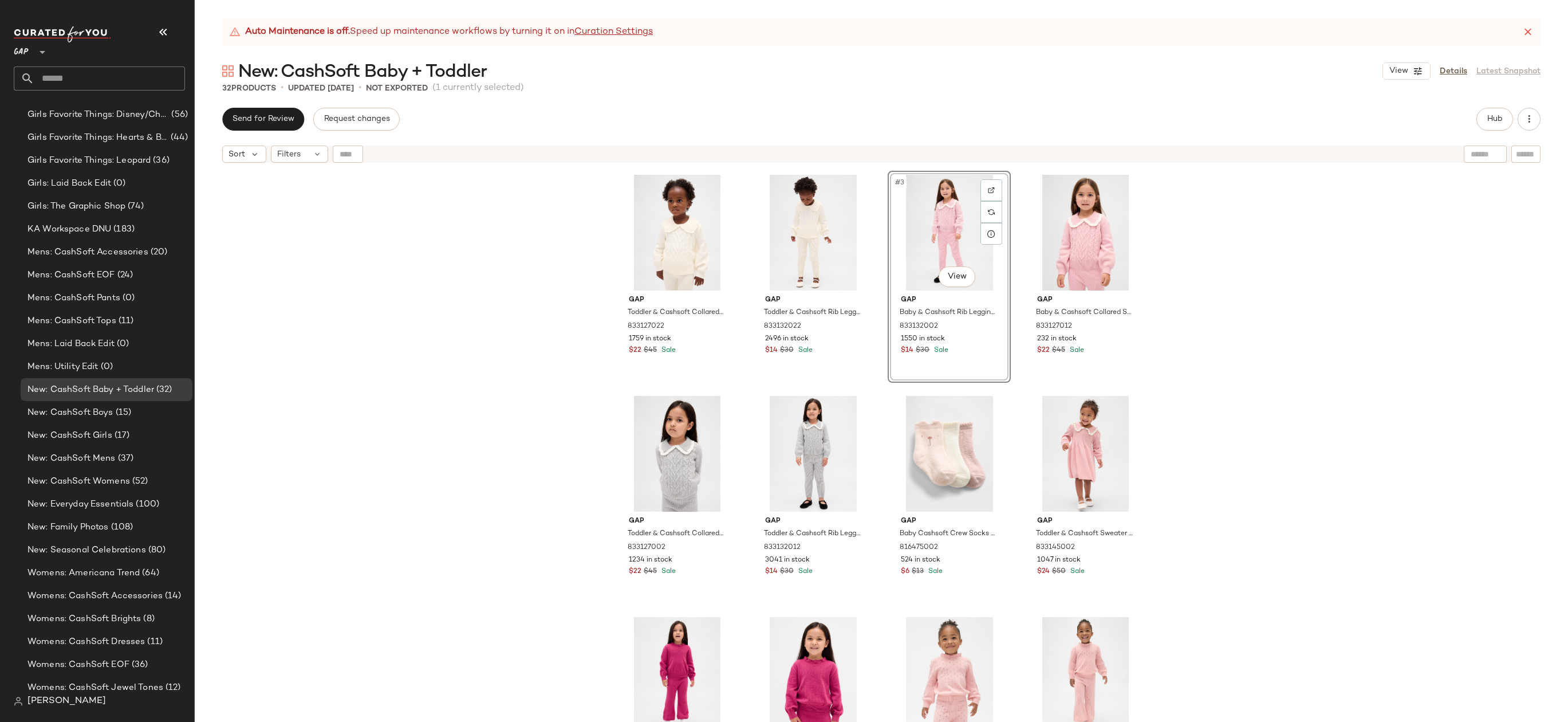
click at [1173, 284] on div "Gap Toddler & Cashsoft Collared Sweater by Gap Ivory Frost Size 12-18 M 8331270…" at bounding box center [881, 460] width 1373 height 582
click at [1201, 249] on div "Gap Toddler & Cashsoft Collared Sweater by Gap Ivory Frost Size 12-18 M 8331270…" at bounding box center [881, 460] width 1373 height 582
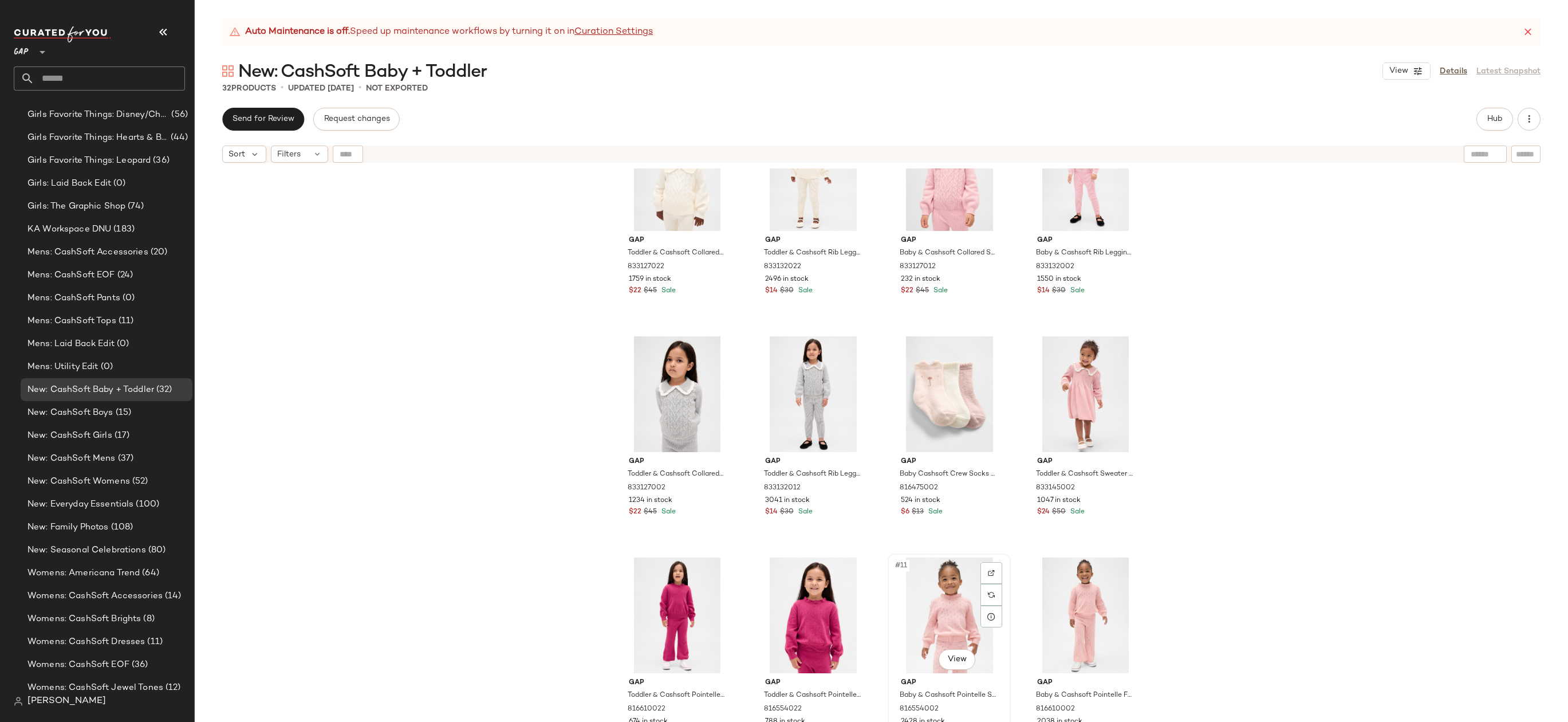
scroll to position [98, 0]
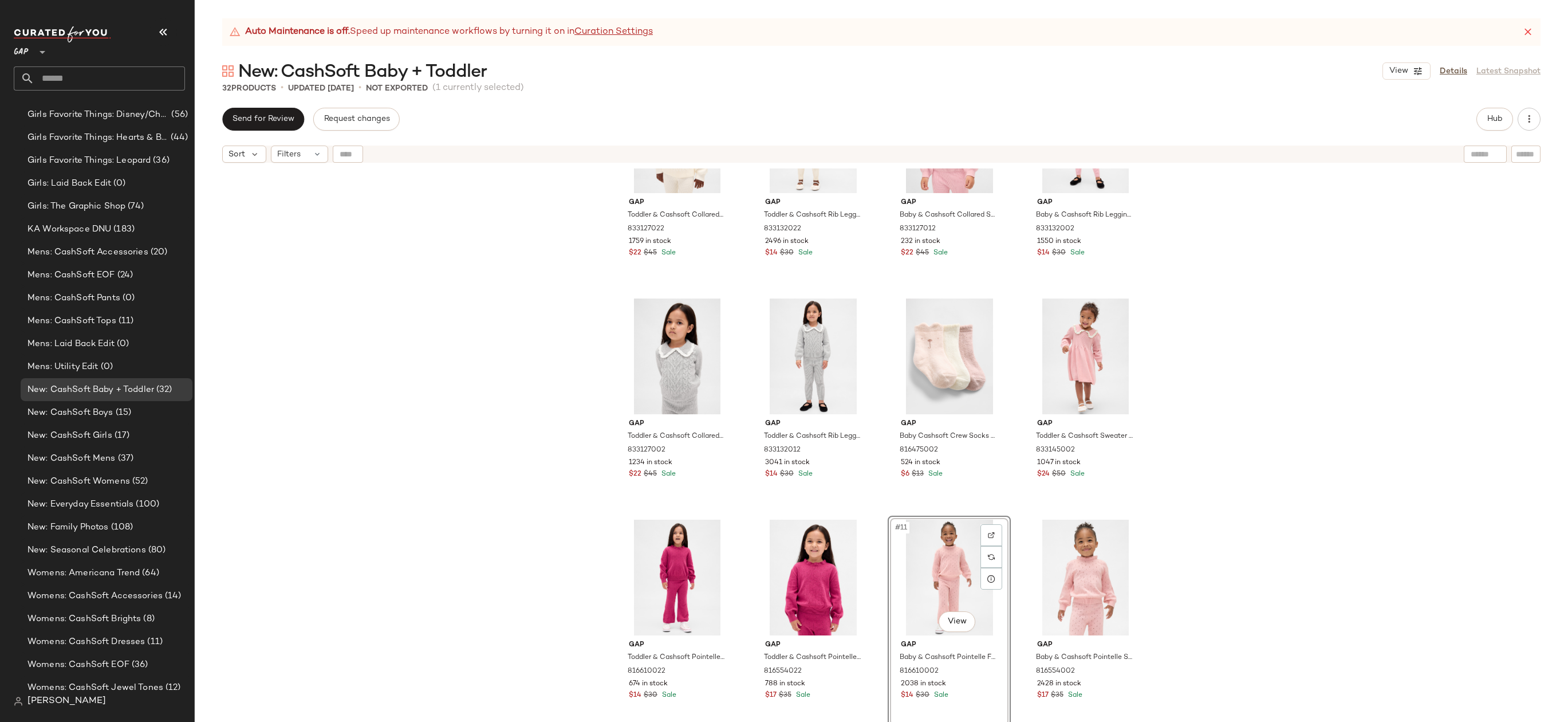
click at [1177, 534] on div "Gap Toddler & Cashsoft Collared Sweater by Gap Ivory Frost Size 12-18 M 8331270…" at bounding box center [881, 460] width 1373 height 582
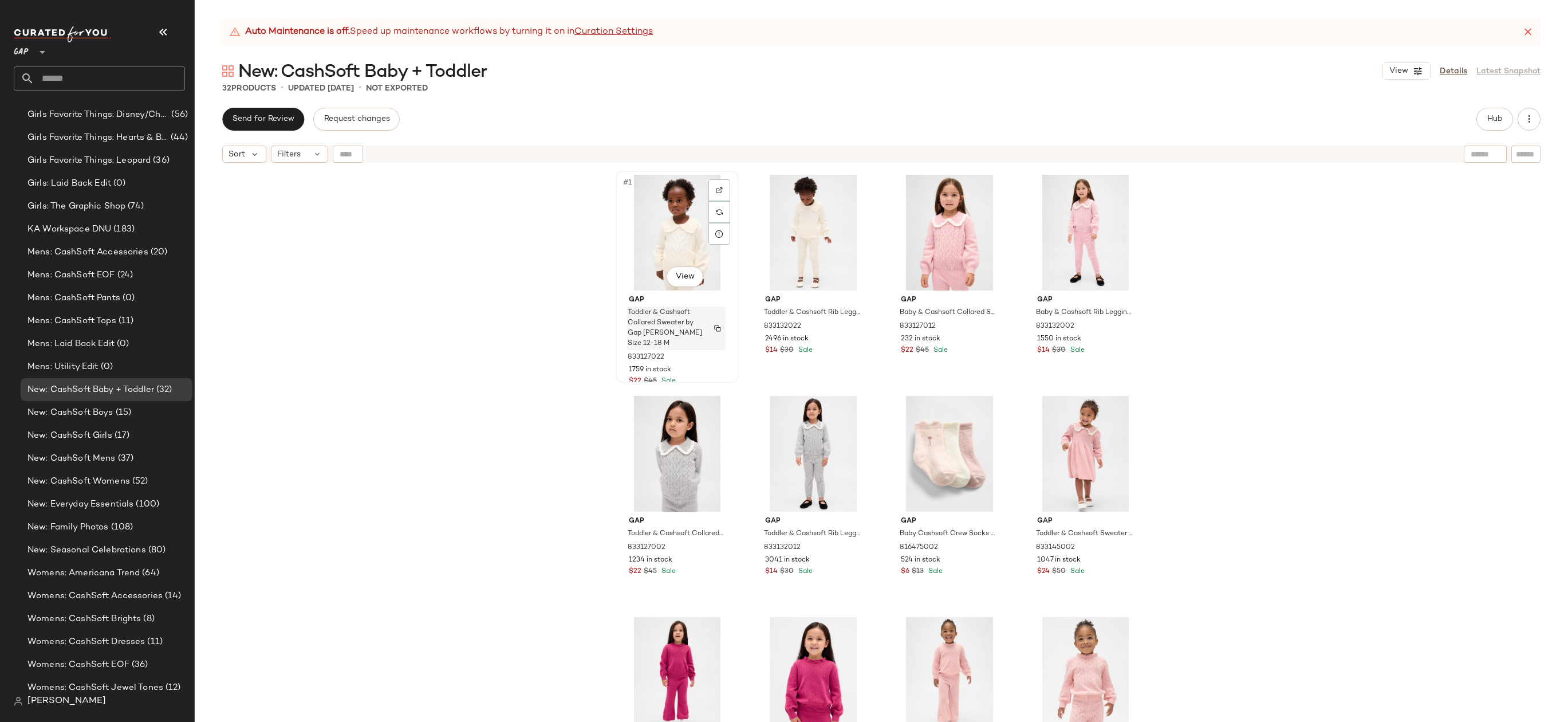
scroll to position [139, 0]
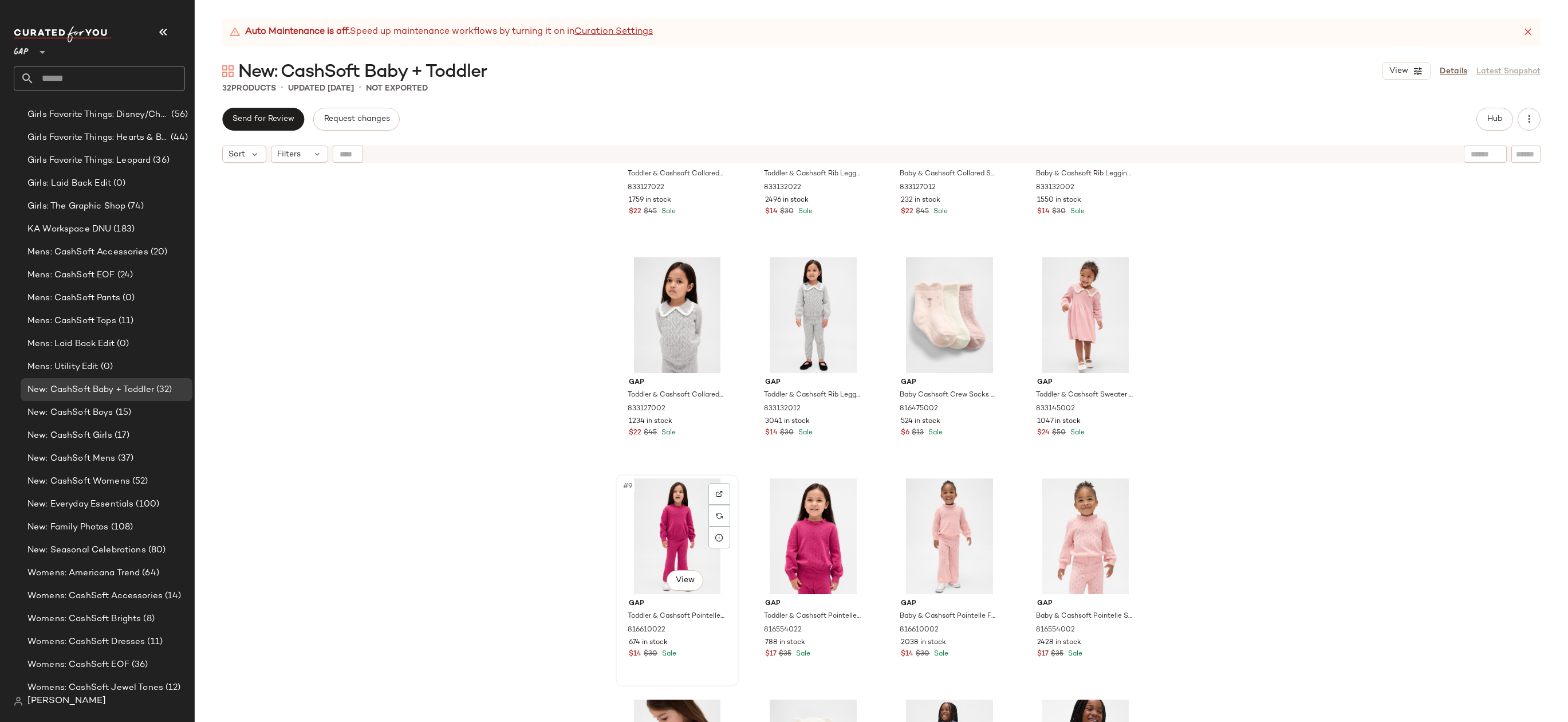
click at [637, 526] on div "#9 View" at bounding box center [677, 536] width 115 height 115
click at [1084, 541] on div "#12 View" at bounding box center [1086, 536] width 115 height 115
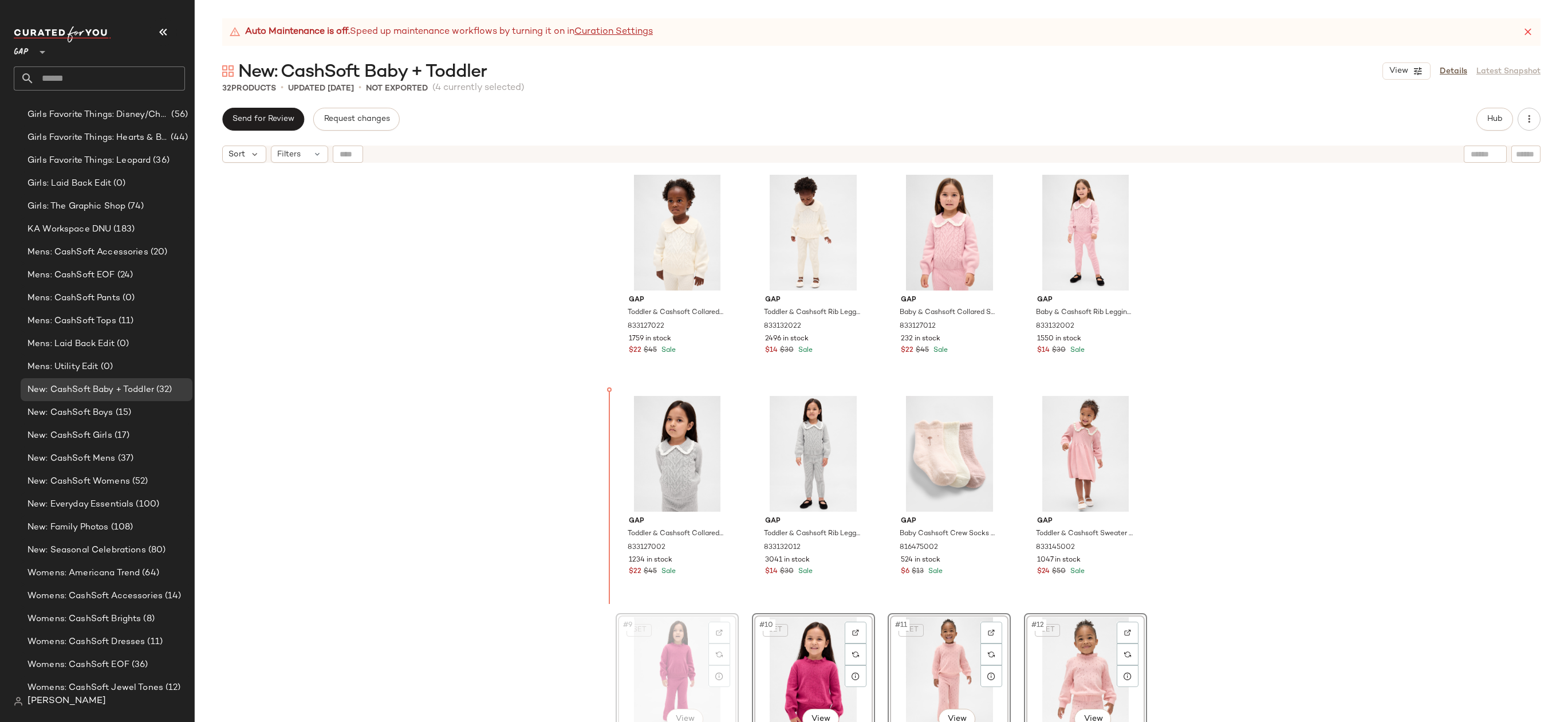
drag, startPoint x: 681, startPoint y: 644, endPoint x: 681, endPoint y: 636, distance: 8.0
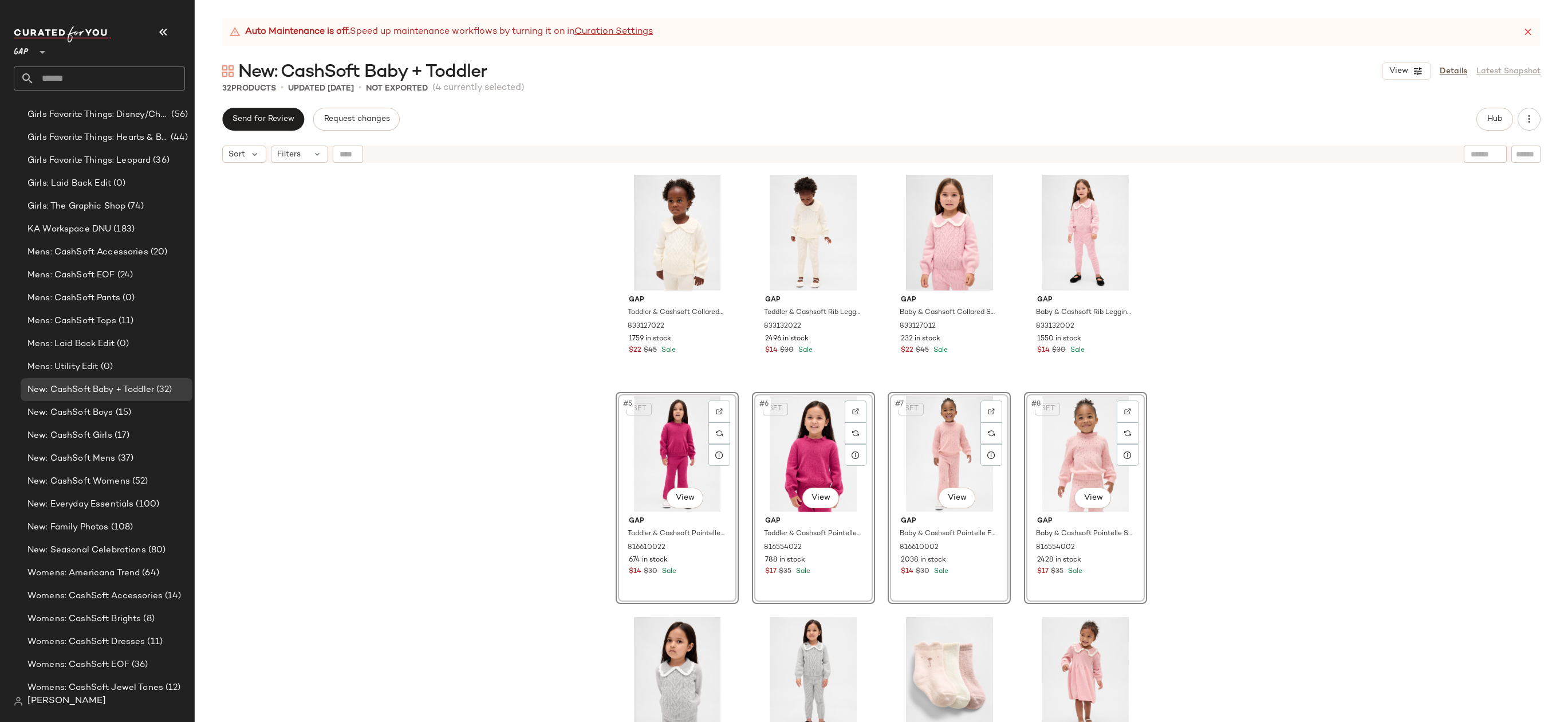
click at [1211, 416] on div "Gap Toddler & Cashsoft Collared Sweater by Gap Ivory Frost Size 12-18 M 8331270…" at bounding box center [881, 460] width 1373 height 582
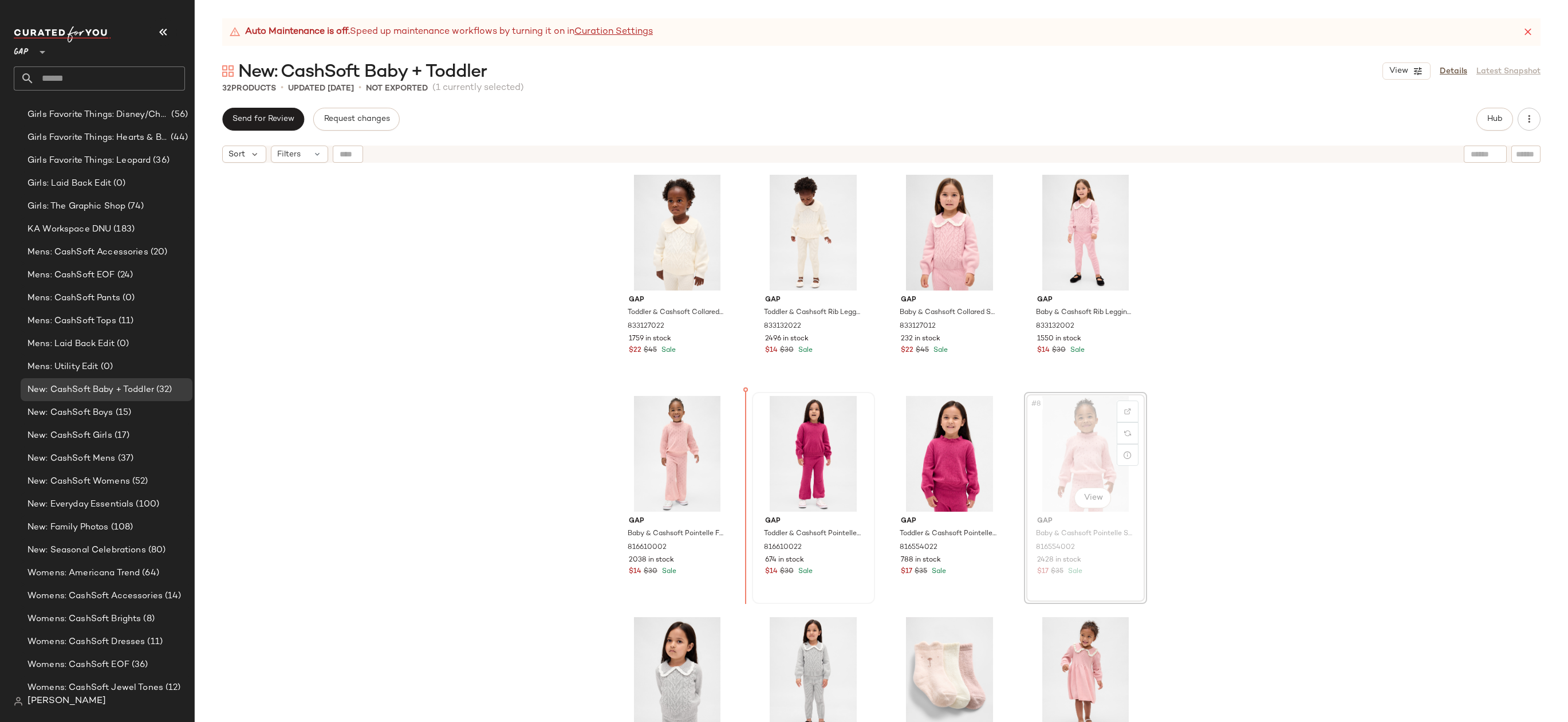
drag, startPoint x: 1089, startPoint y: 445, endPoint x: 752, endPoint y: 444, distance: 337.0
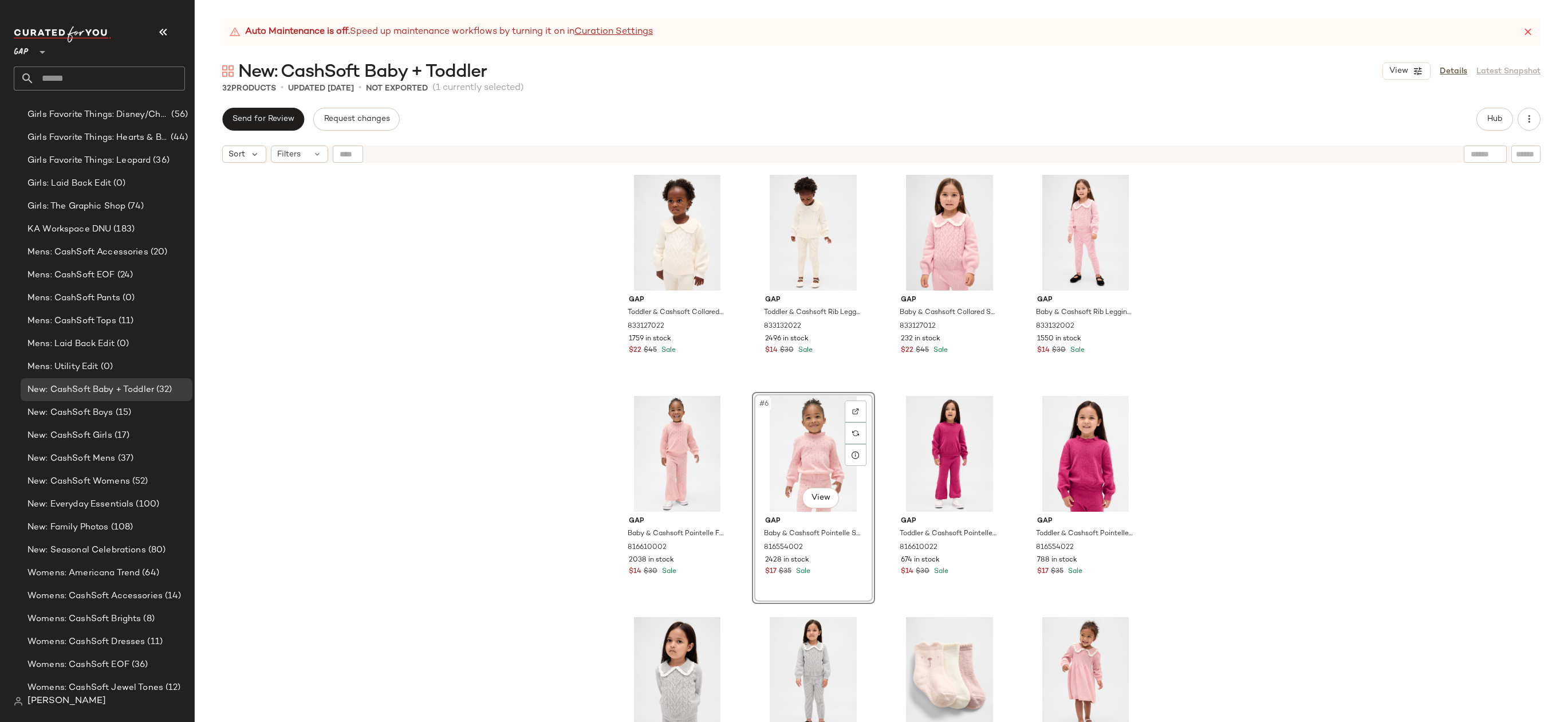
click at [1219, 433] on div "Gap Toddler & Cashsoft Collared Sweater by Gap Ivory Frost Size 12-18 M 8331270…" at bounding box center [881, 460] width 1373 height 582
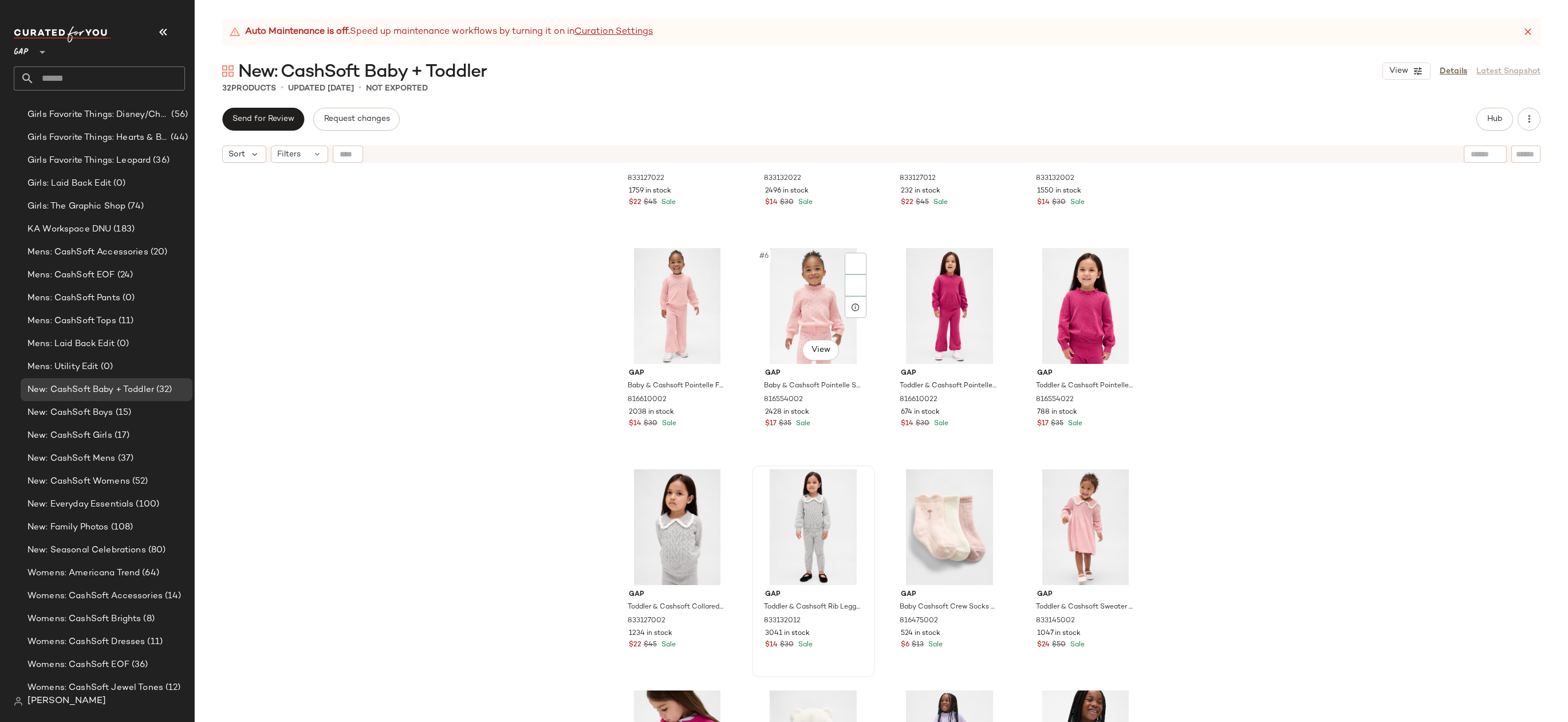
scroll to position [51, 0]
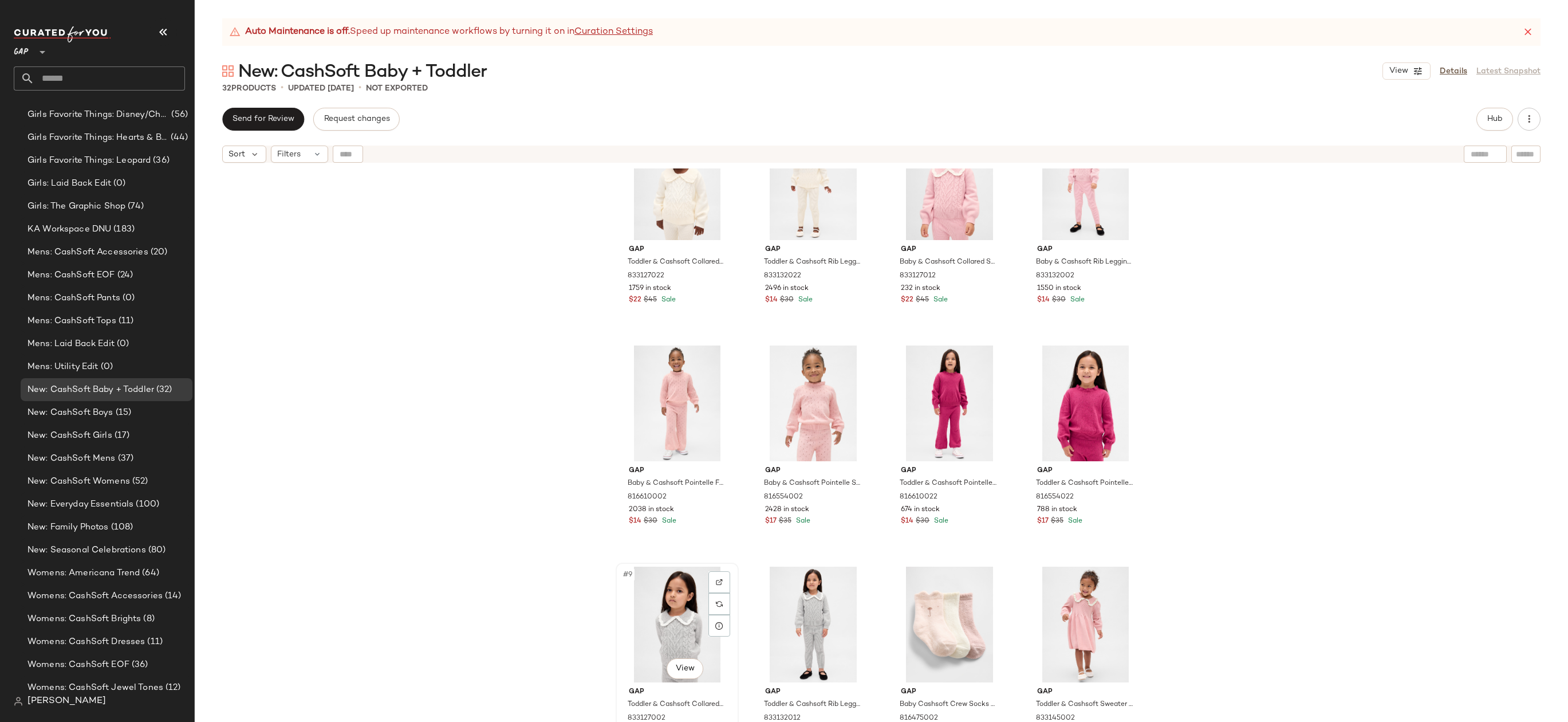
click at [663, 594] on div "#9 View" at bounding box center [677, 624] width 115 height 115
click at [1095, 589] on div "#12 View" at bounding box center [1086, 624] width 115 height 115
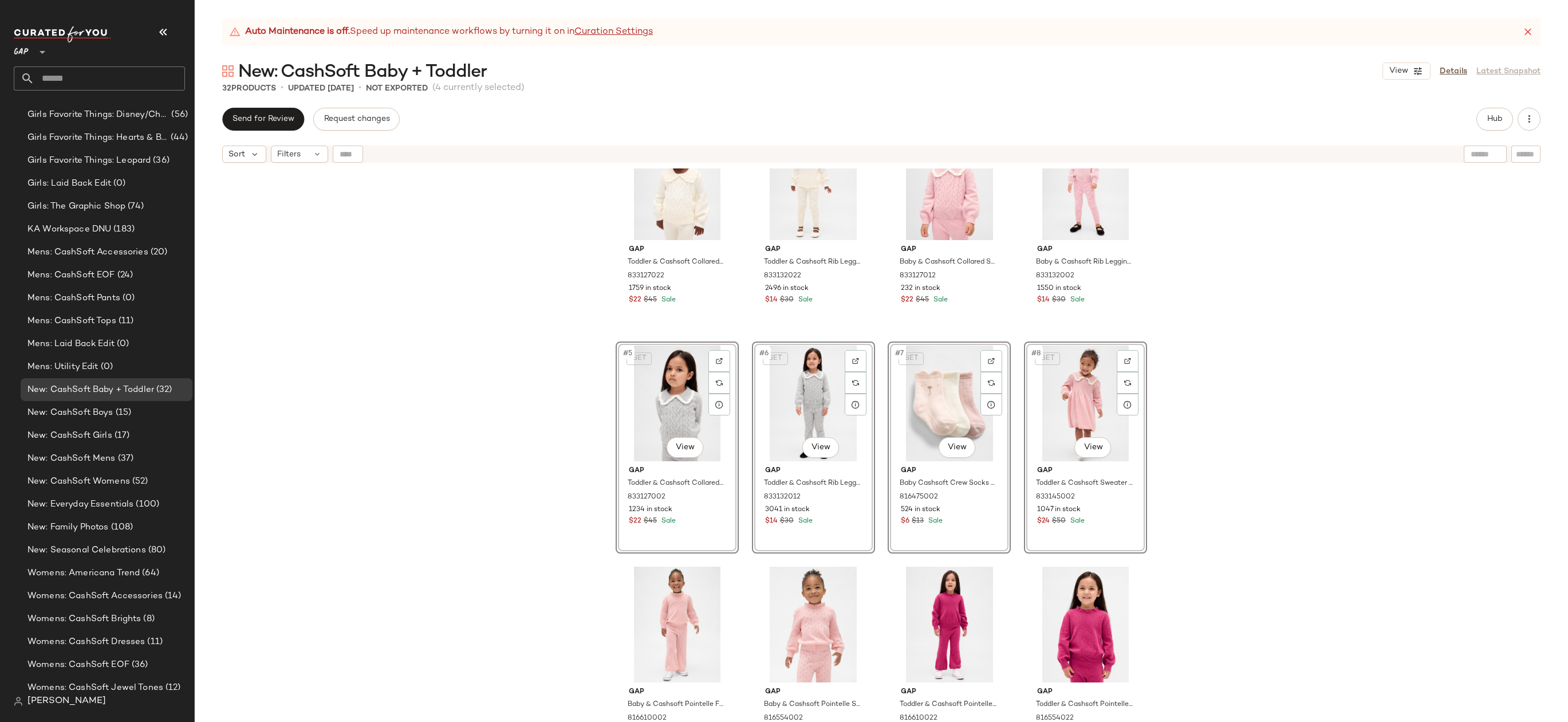
click at [1173, 413] on div "Gap Toddler & Cashsoft Collared Sweater by Gap Ivory Frost Size 12-18 M 8331270…" at bounding box center [881, 460] width 1373 height 582
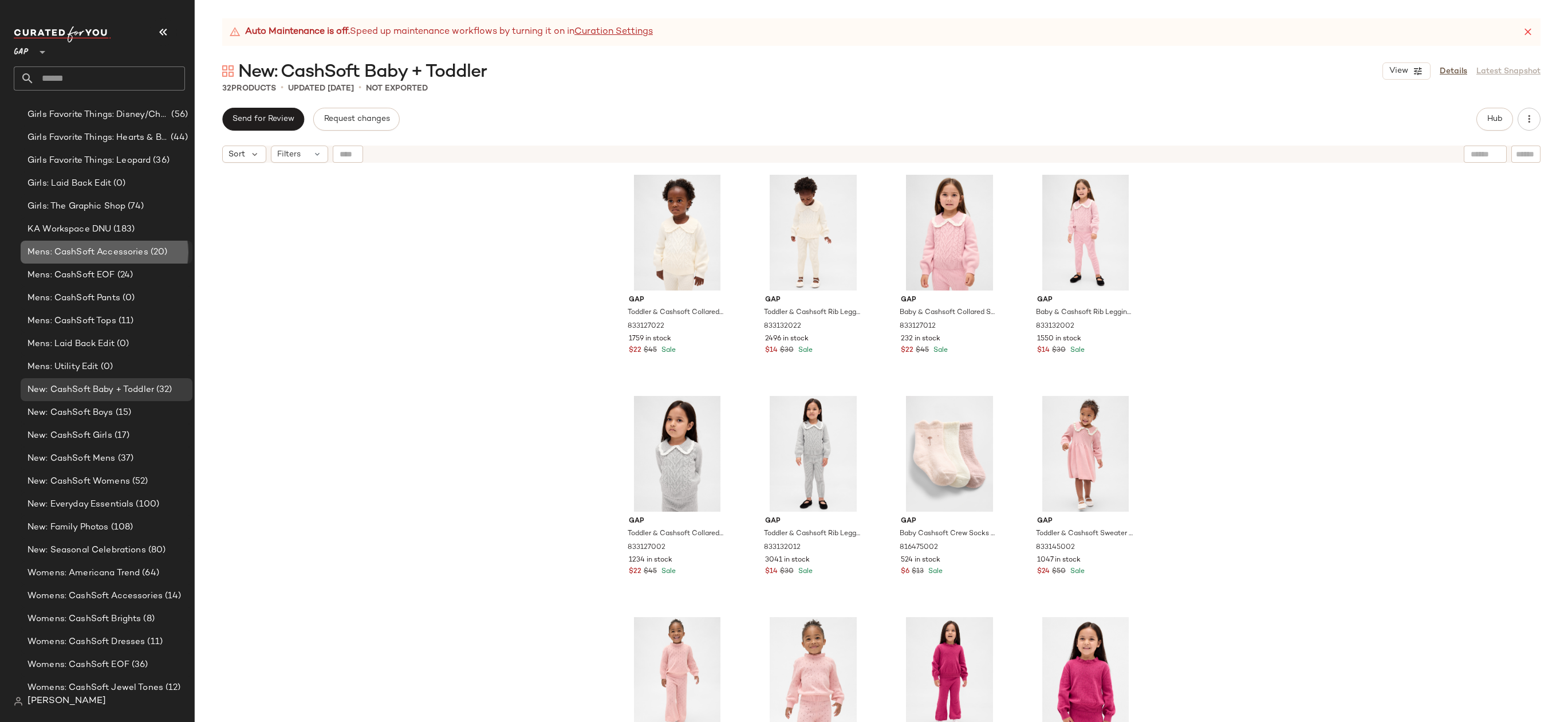
click at [82, 252] on span "Mens: CashSoft Accessories" at bounding box center [88, 252] width 121 height 13
